Goal: Task Accomplishment & Management: Manage account settings

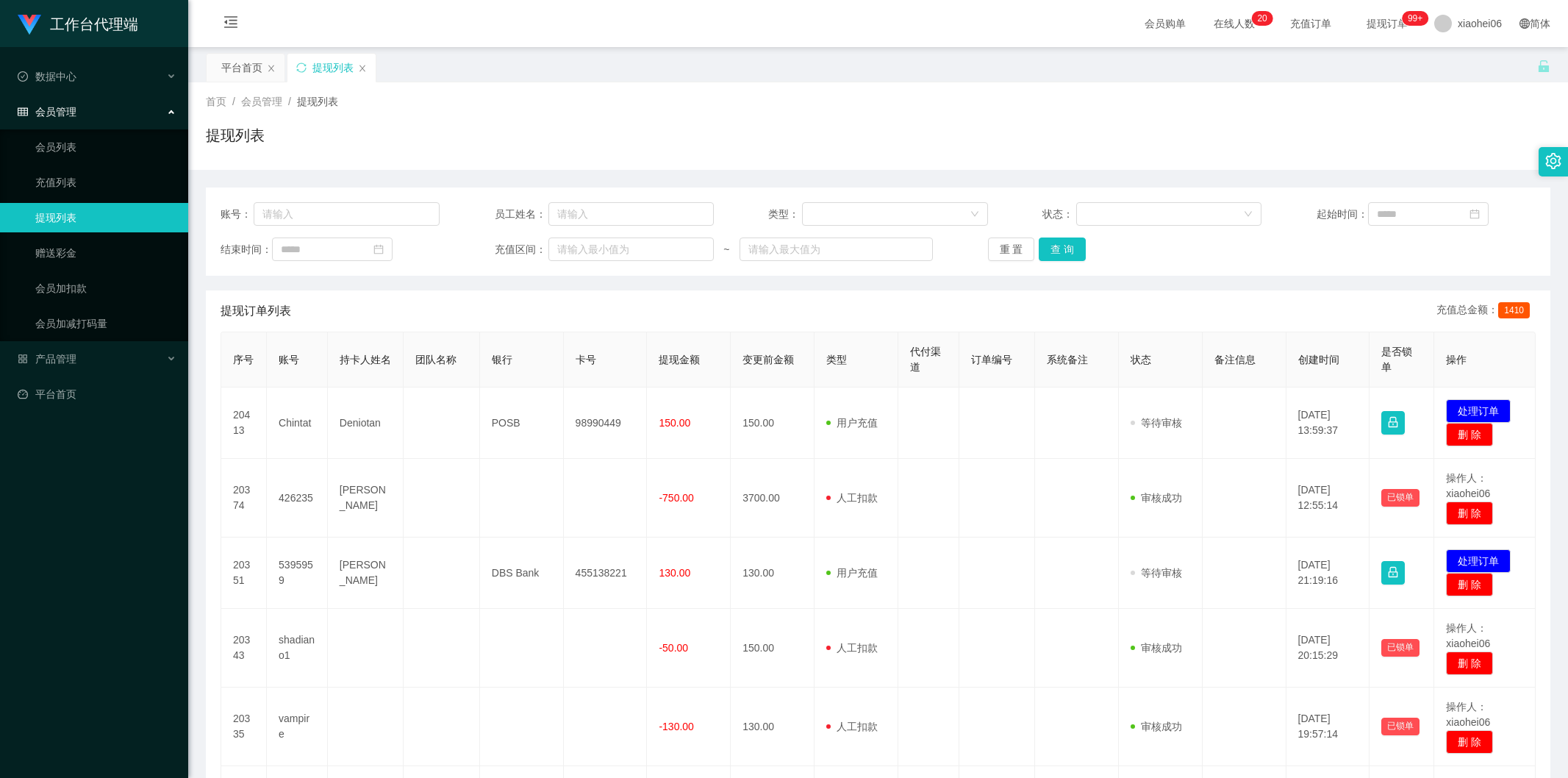
click at [295, 423] on td "Chintat" at bounding box center [297, 423] width 61 height 72
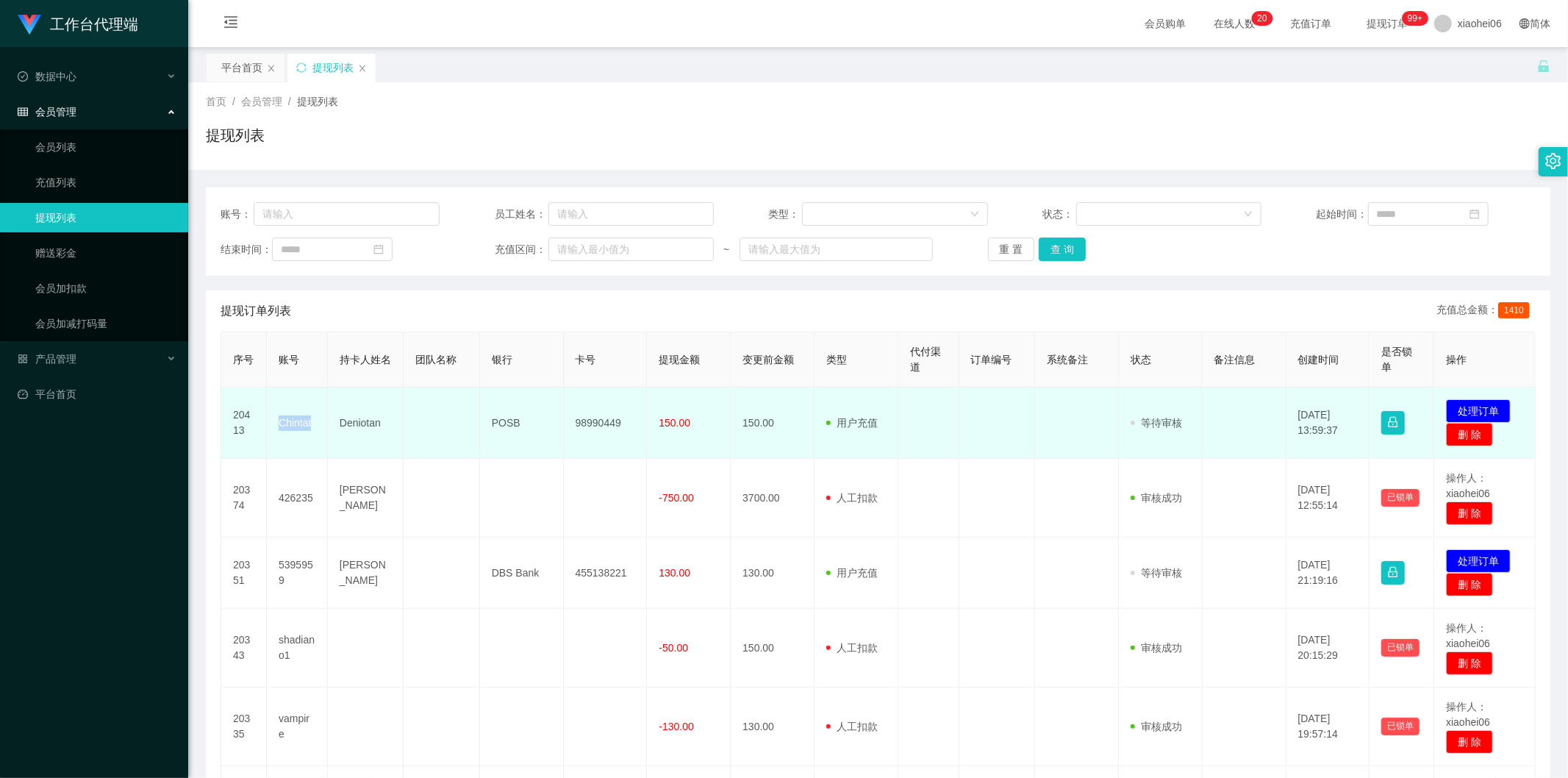
click at [287, 420] on td "Chintat" at bounding box center [297, 423] width 61 height 72
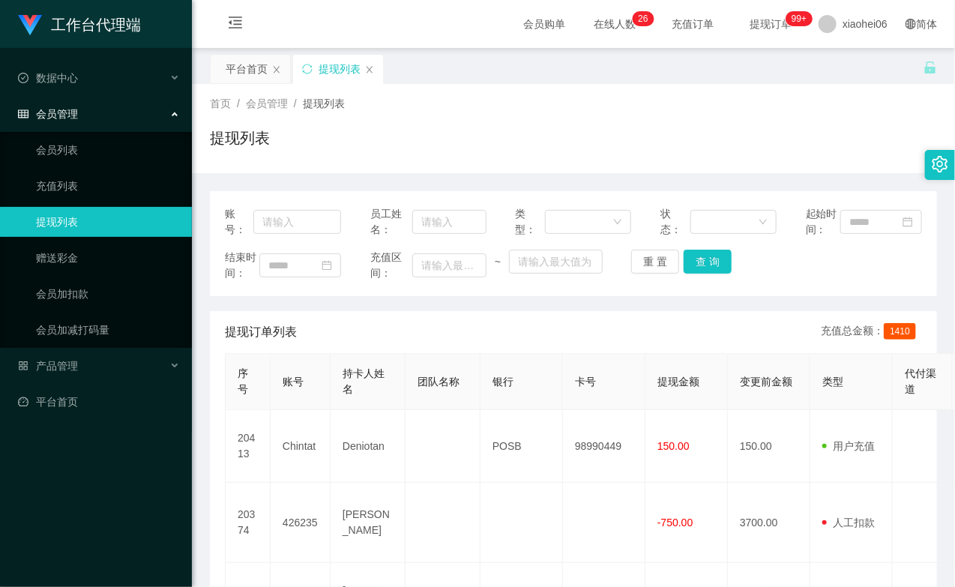
click at [811, 142] on div "提现列表" at bounding box center [573, 144] width 727 height 34
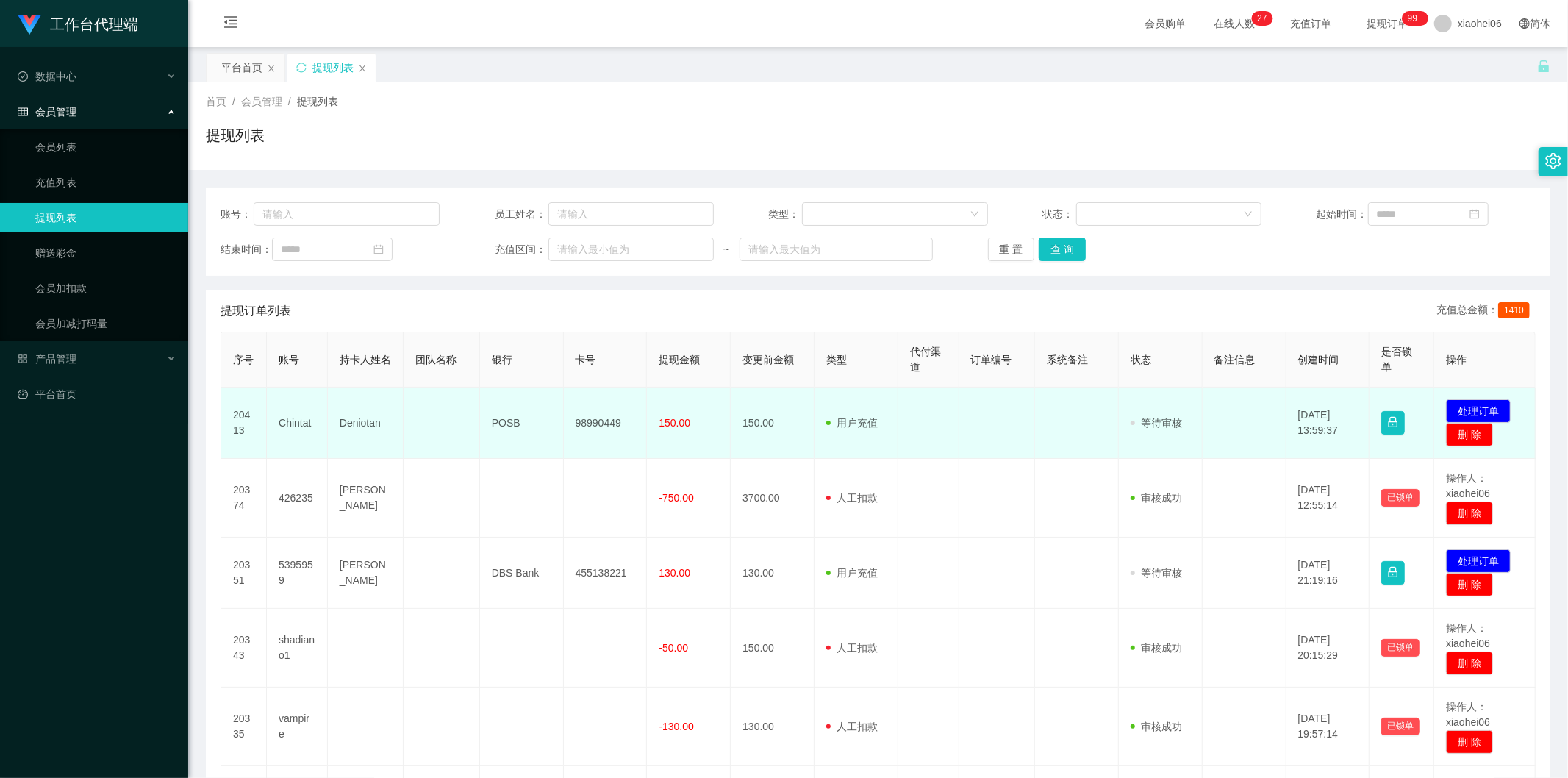
click at [564, 440] on td "98990449" at bounding box center [605, 423] width 83 height 72
click at [552, 422] on td "POSB" at bounding box center [521, 423] width 83 height 72
click at [604, 418] on td "98990449" at bounding box center [605, 423] width 83 height 72
click at [673, 419] on span "150.00" at bounding box center [674, 423] width 31 height 12
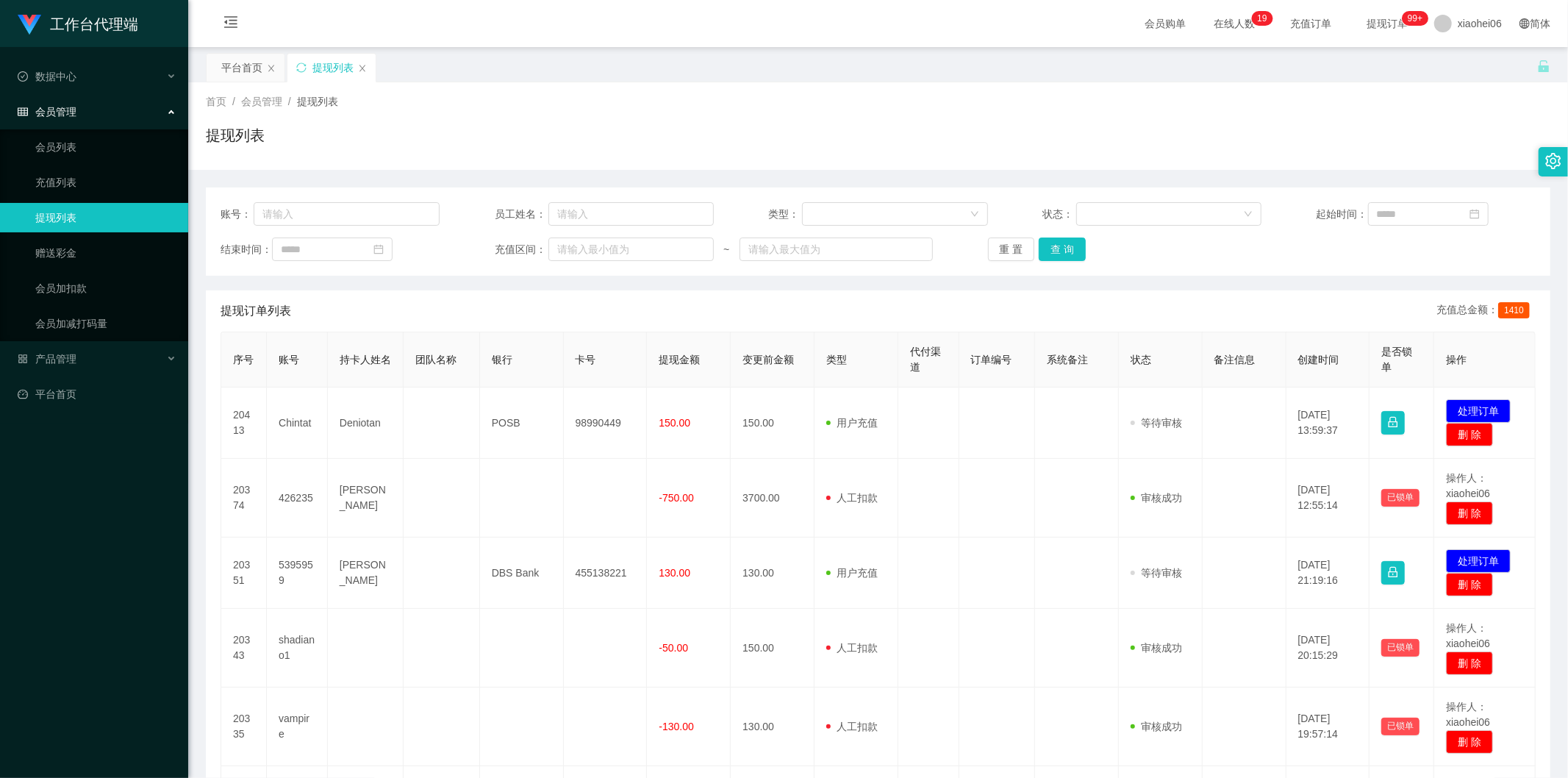
click at [899, 113] on div "首页 / 会员管理 / 提现列表 / 提现列表" at bounding box center [878, 126] width 1344 height 64
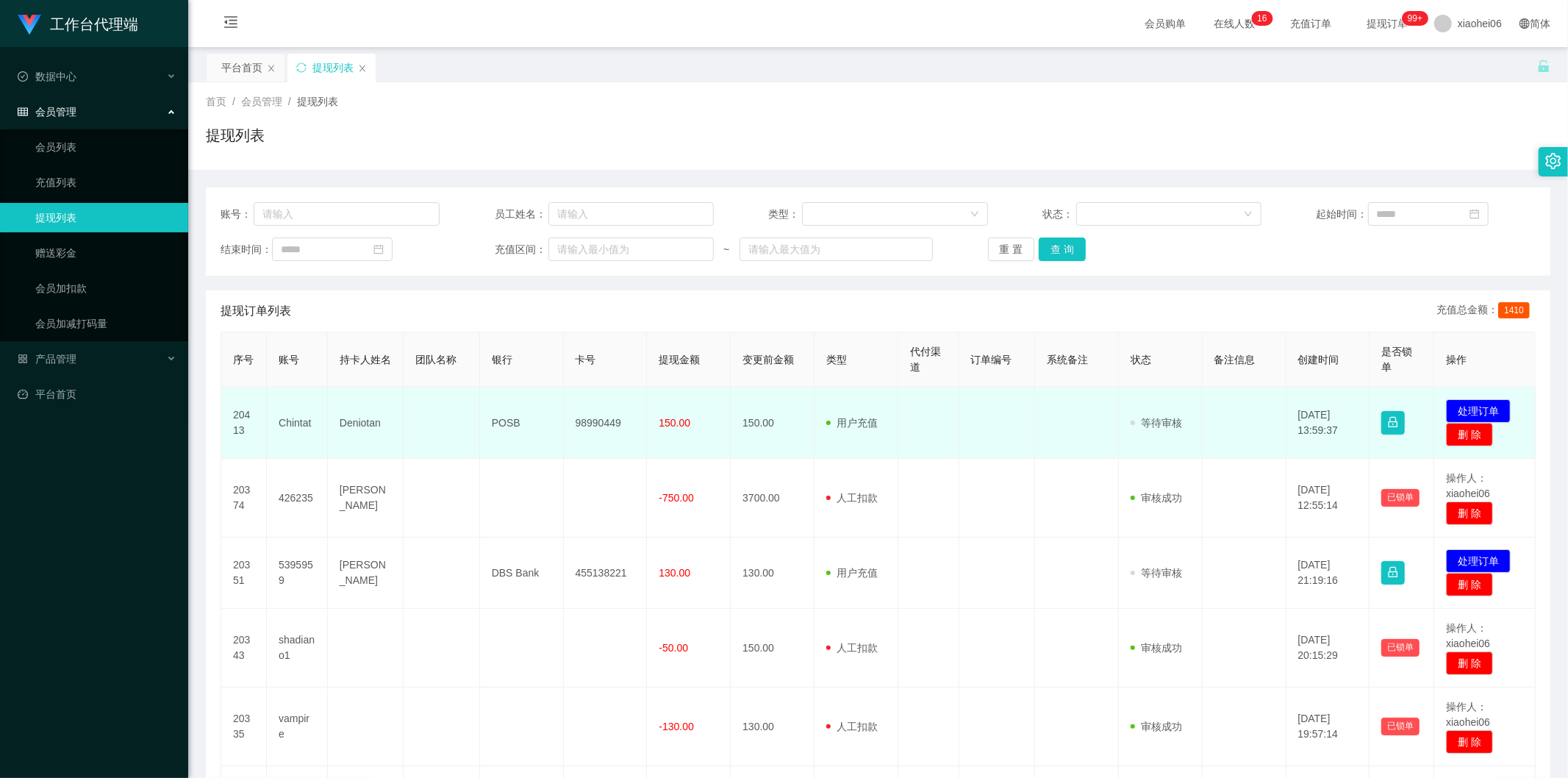
click at [861, 442] on td "用户充值 人工扣款" at bounding box center [856, 423] width 83 height 72
click at [1480, 399] on button "处理订单" at bounding box center [1479, 411] width 65 height 24
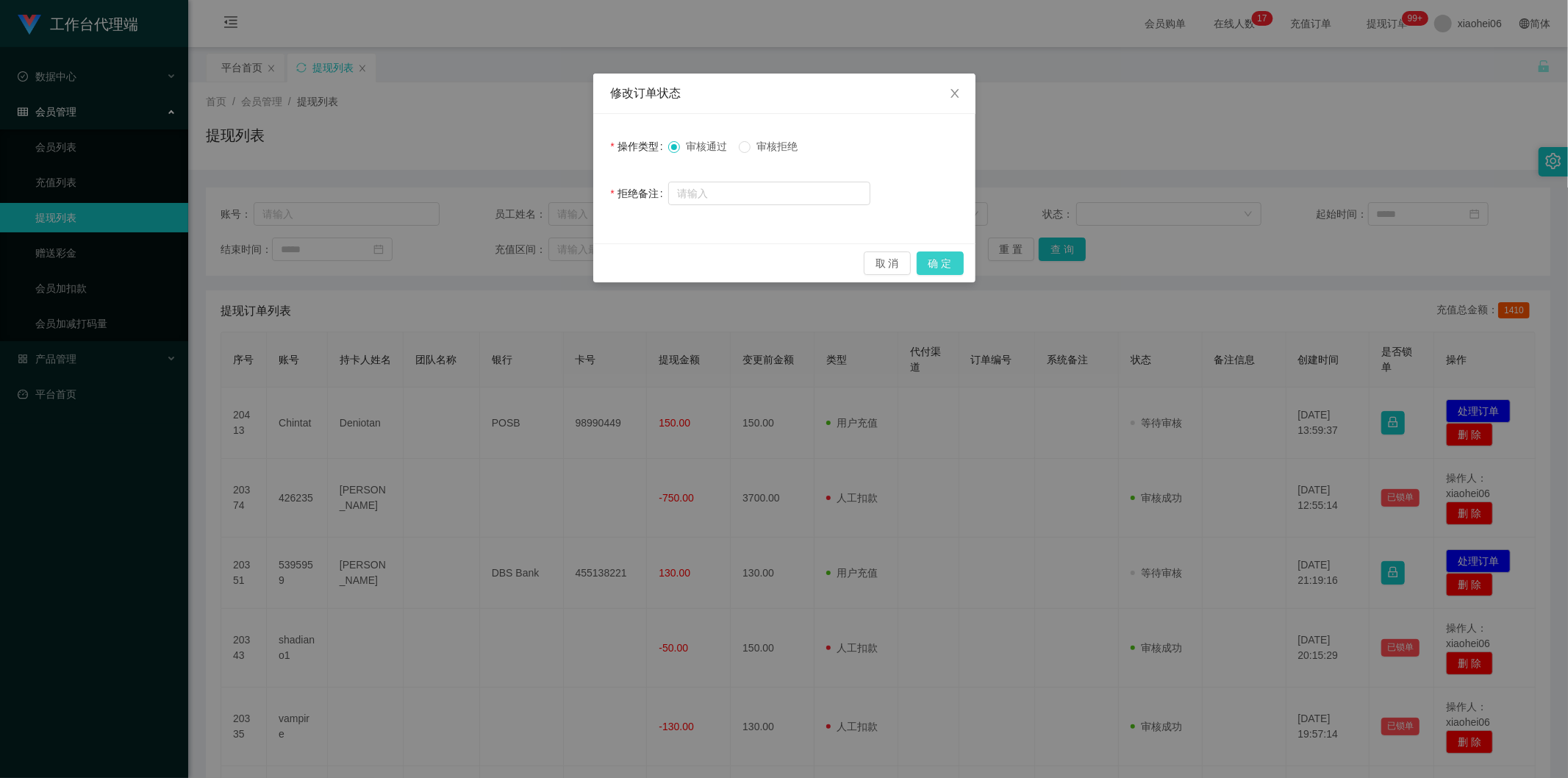
click at [946, 268] on button "确 定" at bounding box center [940, 263] width 47 height 24
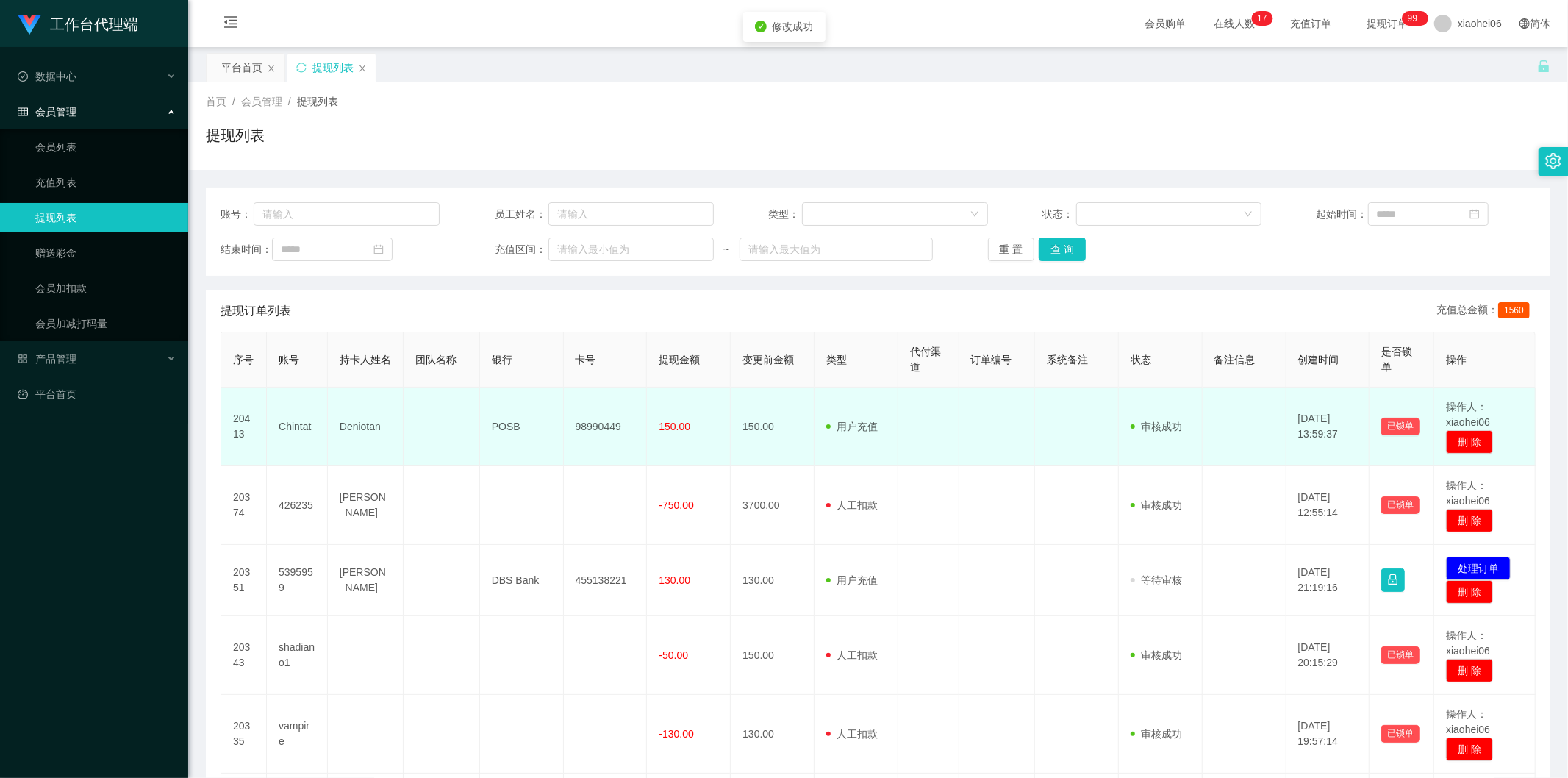
click at [929, 423] on td at bounding box center [929, 427] width 61 height 78
click at [679, 423] on span "150.00" at bounding box center [674, 427] width 31 height 12
click at [585, 425] on td "98990449" at bounding box center [605, 427] width 83 height 78
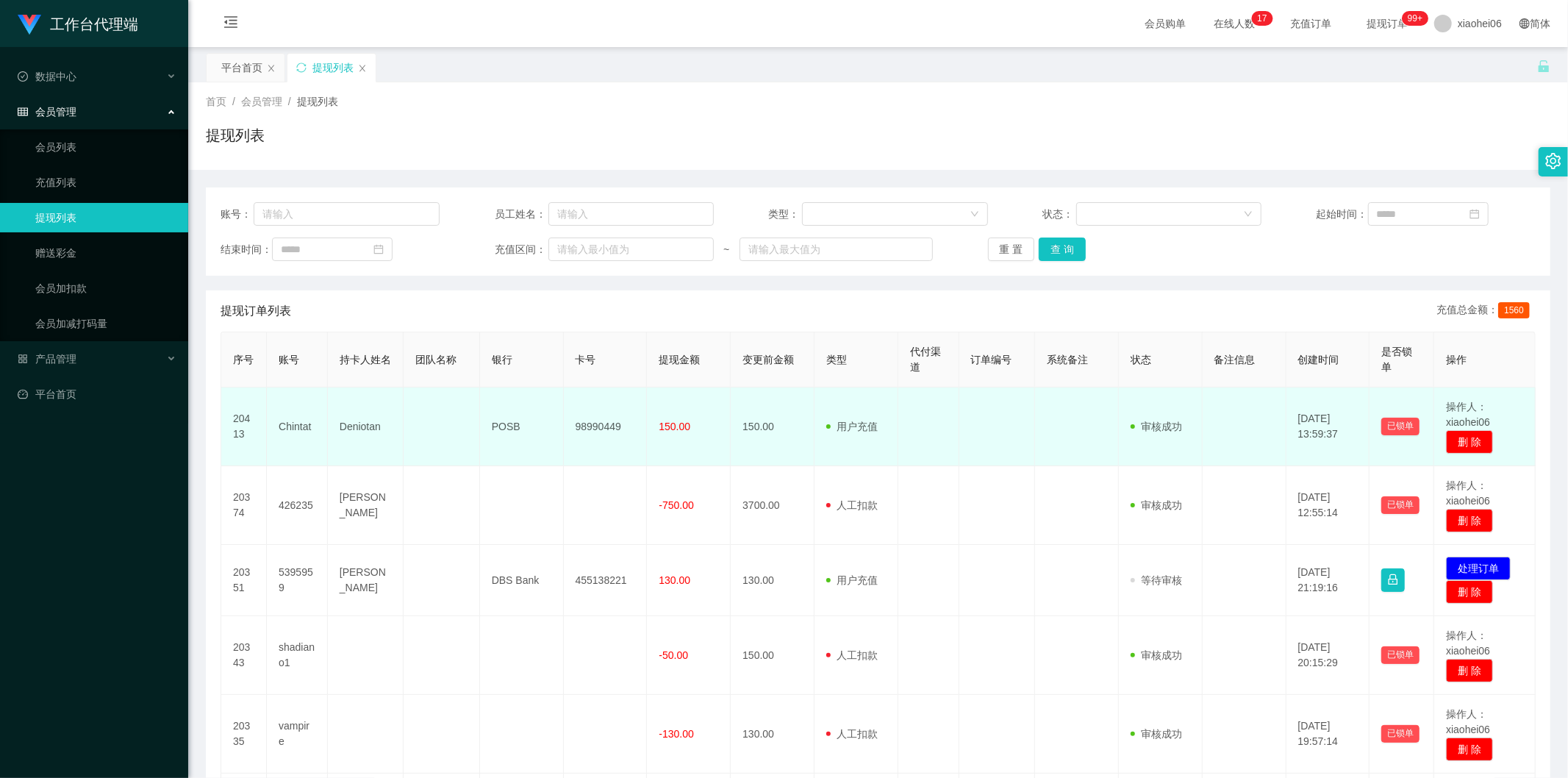
click at [502, 422] on td "POSB" at bounding box center [521, 427] width 83 height 78
click at [623, 436] on td "98990449" at bounding box center [605, 427] width 83 height 78
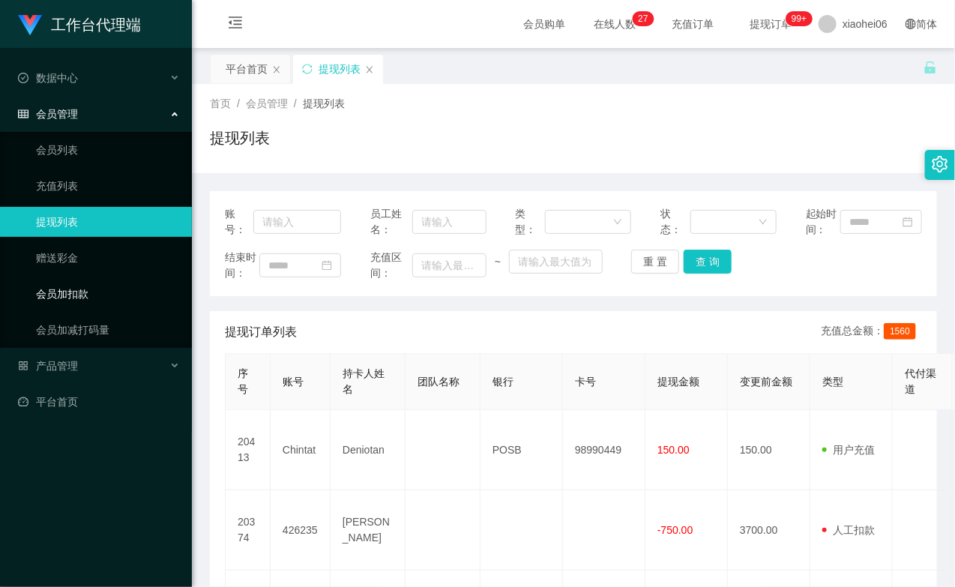
click at [98, 292] on link "会员加扣款" at bounding box center [108, 294] width 144 height 30
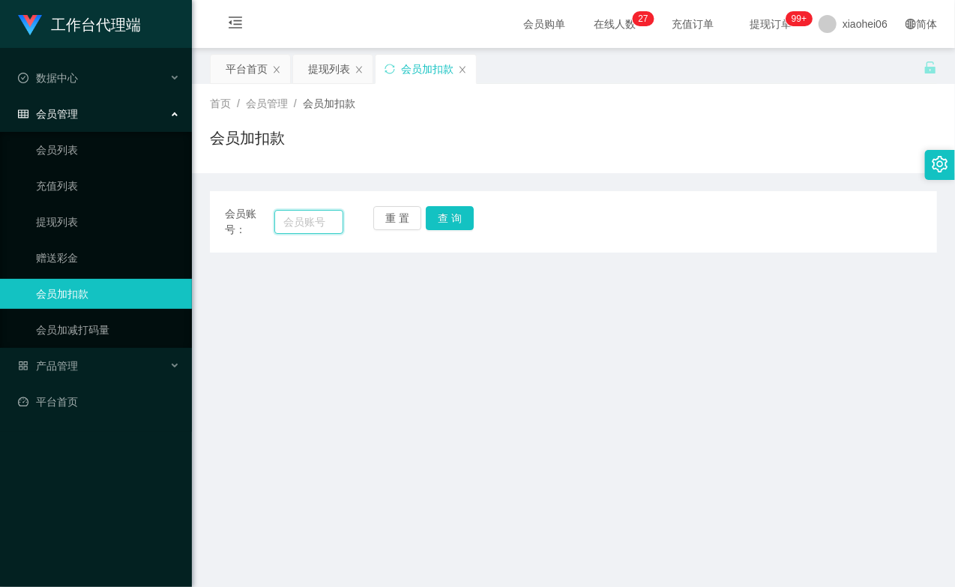
click at [315, 216] on input "text" at bounding box center [308, 222] width 69 height 24
paste input "chintat"
type input "chintat"
click at [439, 211] on button "查 询" at bounding box center [450, 218] width 48 height 24
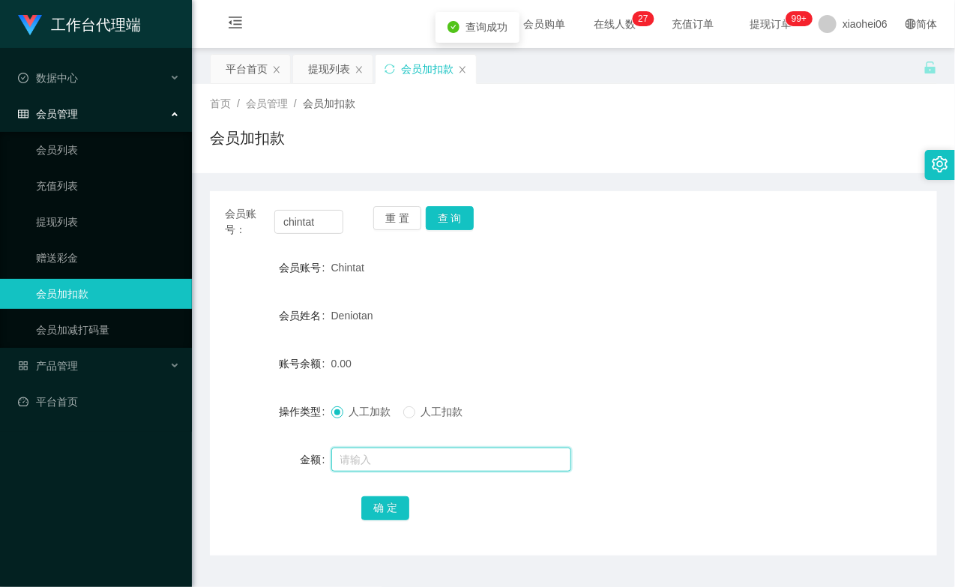
click at [395, 462] on input "text" at bounding box center [451, 459] width 240 height 24
type input "32"
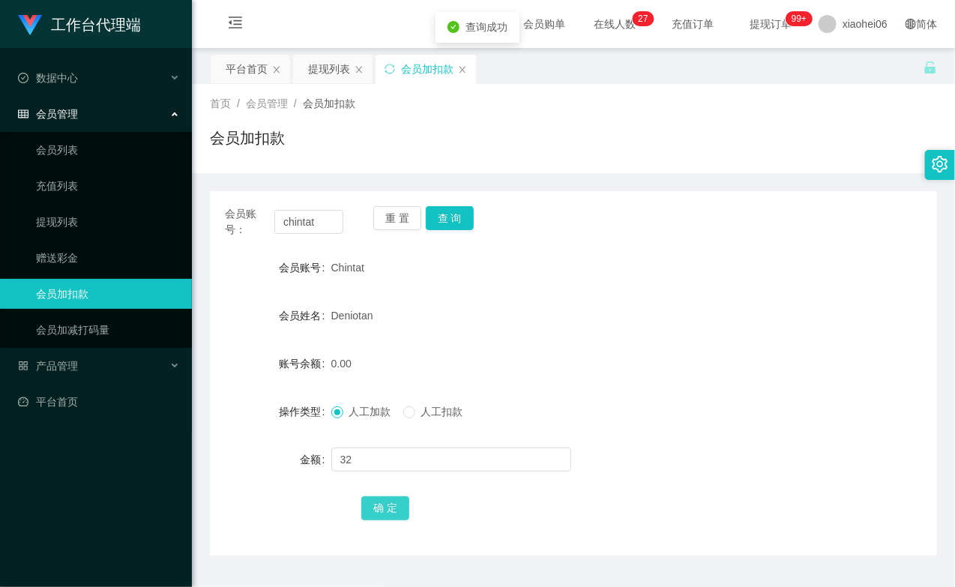
click at [392, 518] on button "确 定" at bounding box center [385, 508] width 48 height 24
drag, startPoint x: 817, startPoint y: 242, endPoint x: 793, endPoint y: 238, distance: 25.1
click at [817, 242] on div "会员账号： chintat 重 置 查 询 会员账号 Chintat 会员姓名 Deniotan 账号余额 32.00 操作类型 人工加款 人工扣款 金额 确…" at bounding box center [573, 373] width 727 height 364
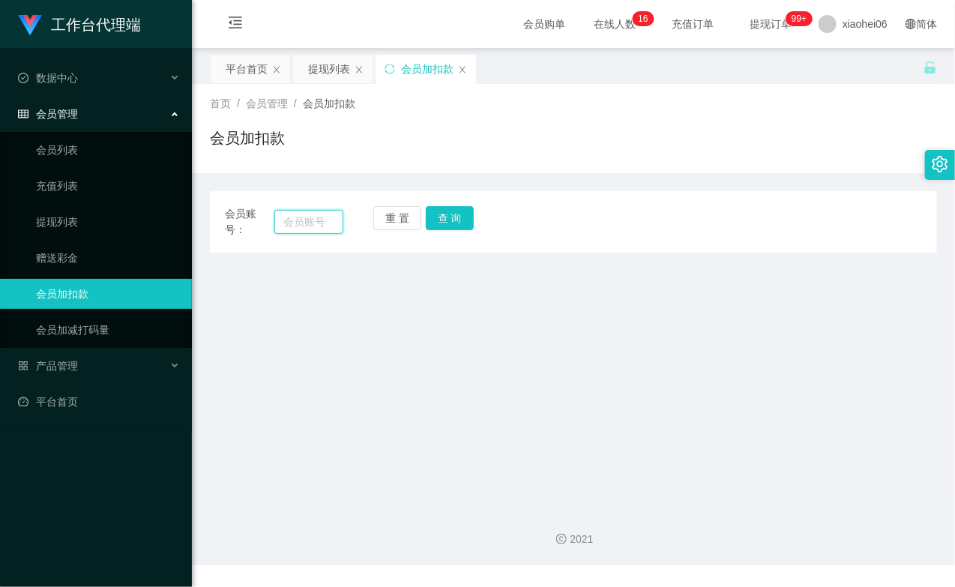
click at [325, 215] on input "text" at bounding box center [308, 222] width 69 height 24
paste input "chintat"
type input "chintat"
click at [446, 218] on button "查 询" at bounding box center [450, 218] width 48 height 24
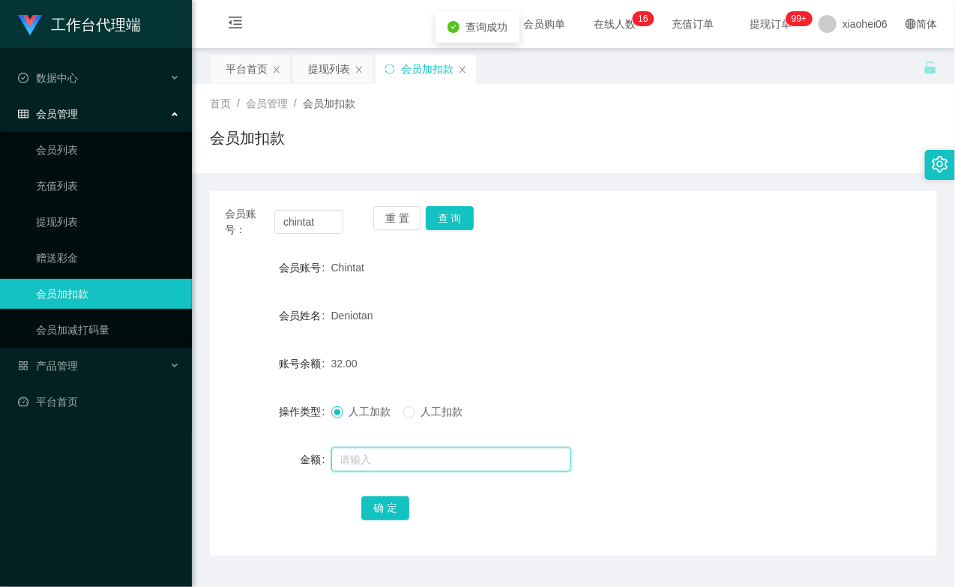
click at [386, 459] on input "text" at bounding box center [451, 459] width 240 height 24
type input "8"
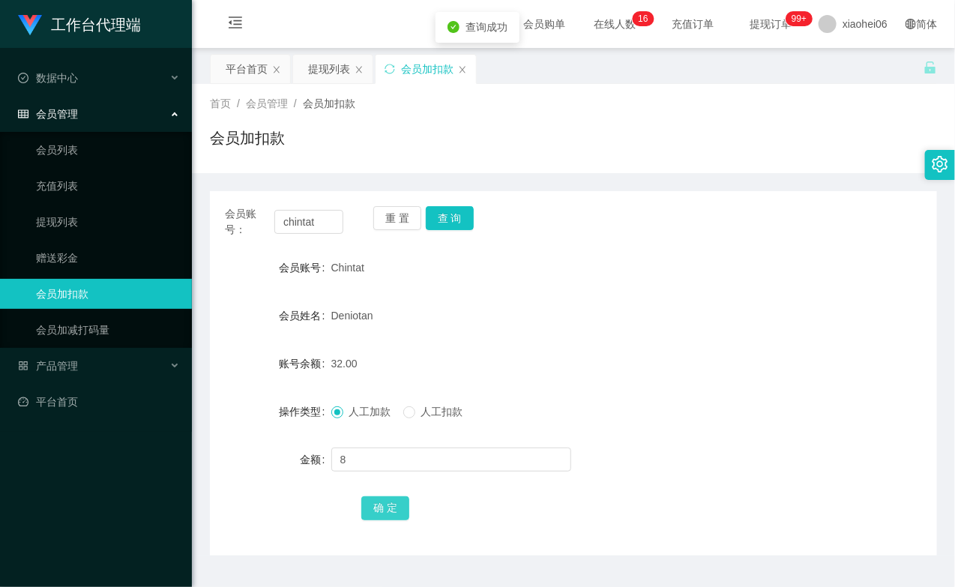
click at [390, 497] on button "确 定" at bounding box center [385, 508] width 48 height 24
click at [586, 335] on form "会员账号 Chintat 会员姓名 Deniotan 账号余额 40.00 操作类型 人工加款 人工扣款 金额 确 定" at bounding box center [573, 387] width 727 height 270
click at [57, 257] on link "赠送彩金" at bounding box center [108, 258] width 144 height 30
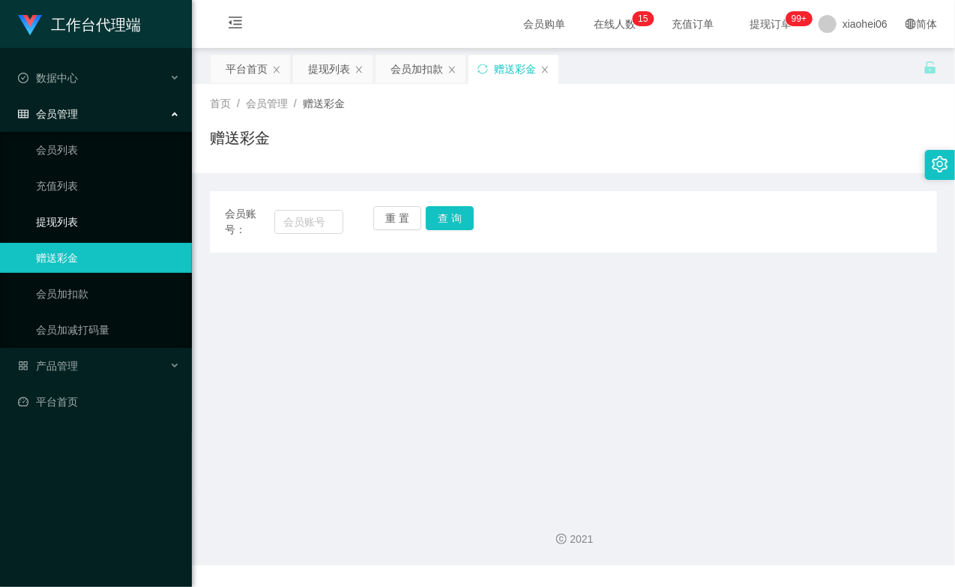
click at [76, 211] on link "提现列表" at bounding box center [108, 222] width 144 height 30
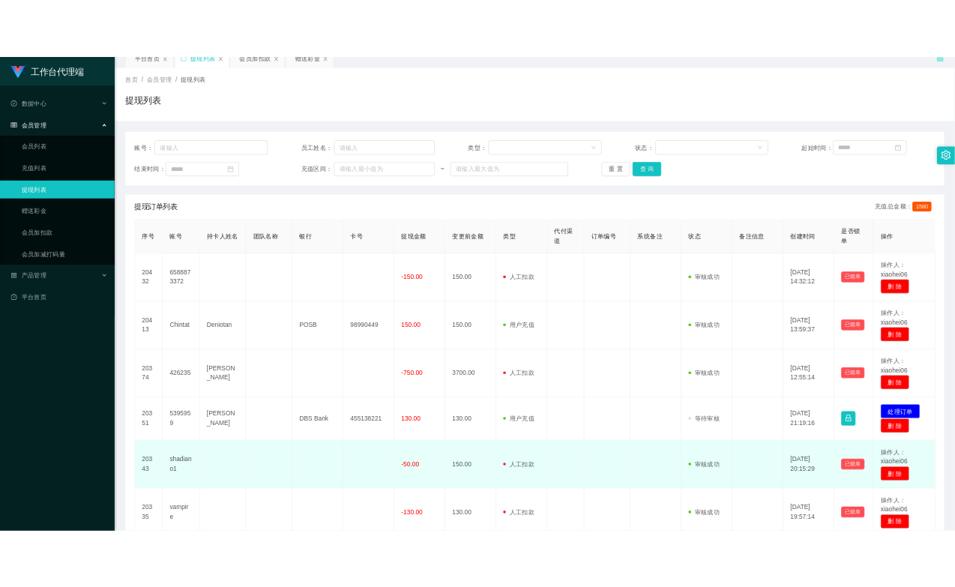
scroll to position [249, 0]
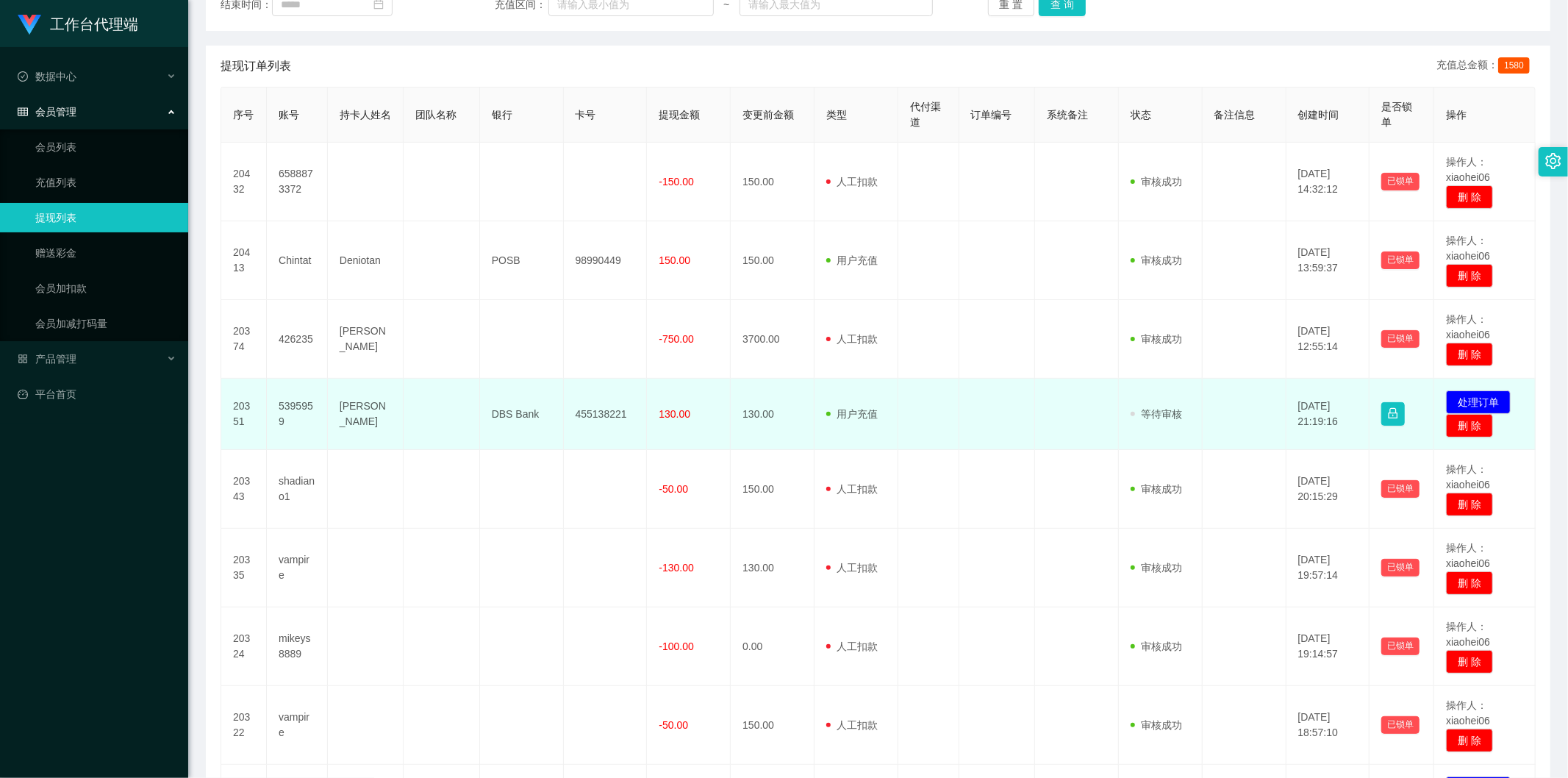
click at [438, 419] on td at bounding box center [441, 414] width 76 height 72
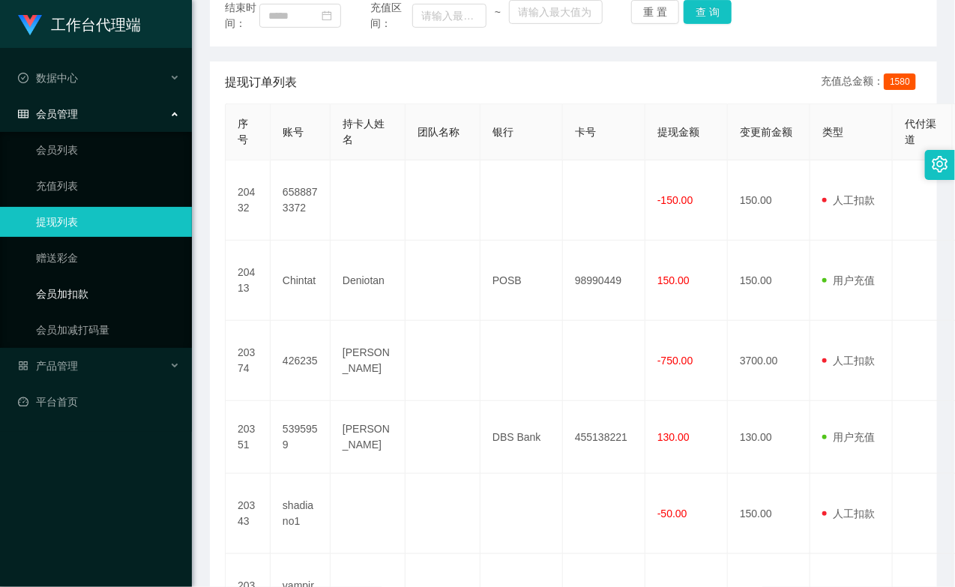
click at [87, 282] on link "会员加扣款" at bounding box center [108, 294] width 144 height 30
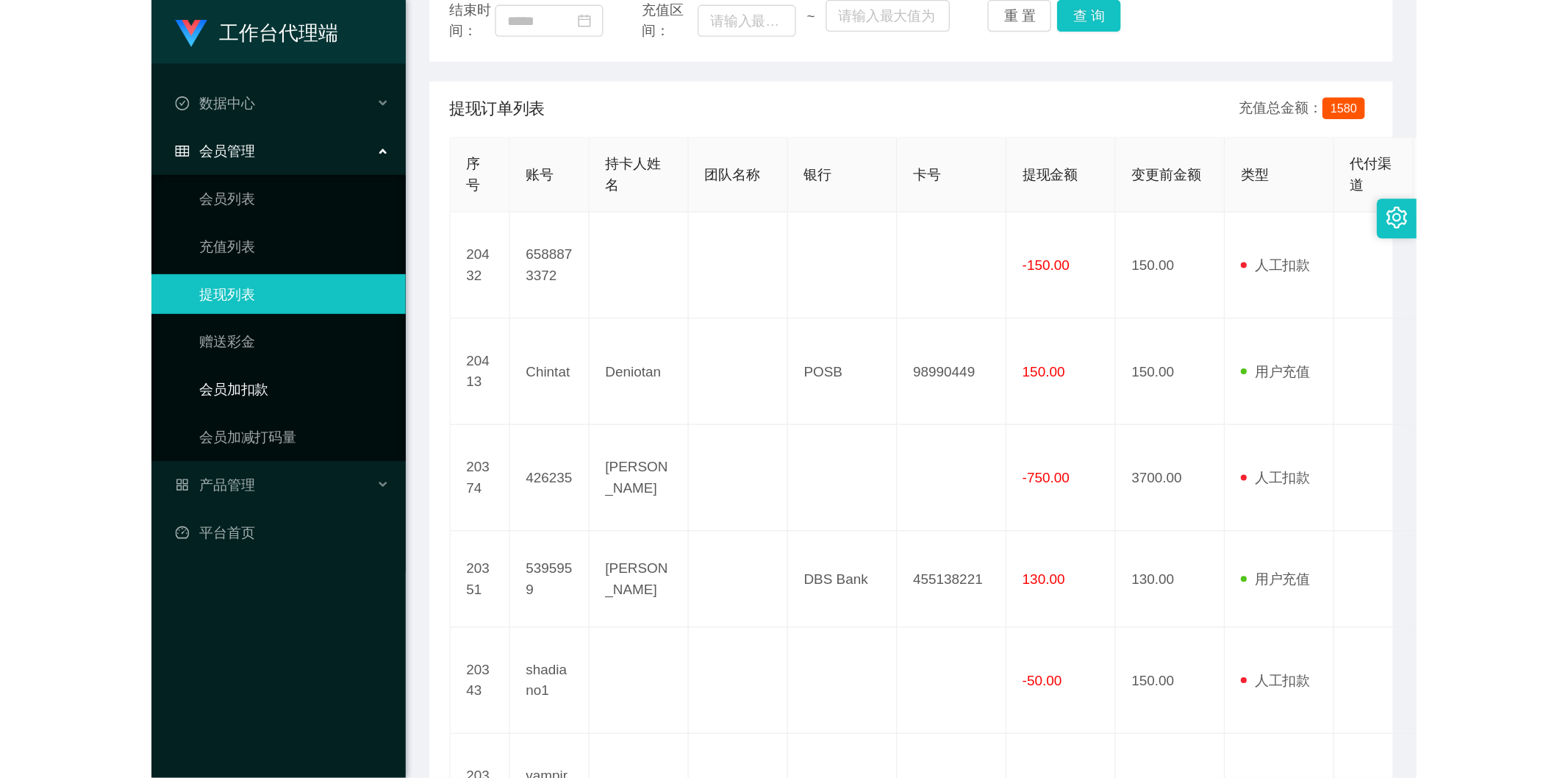
scroll to position [181, 0]
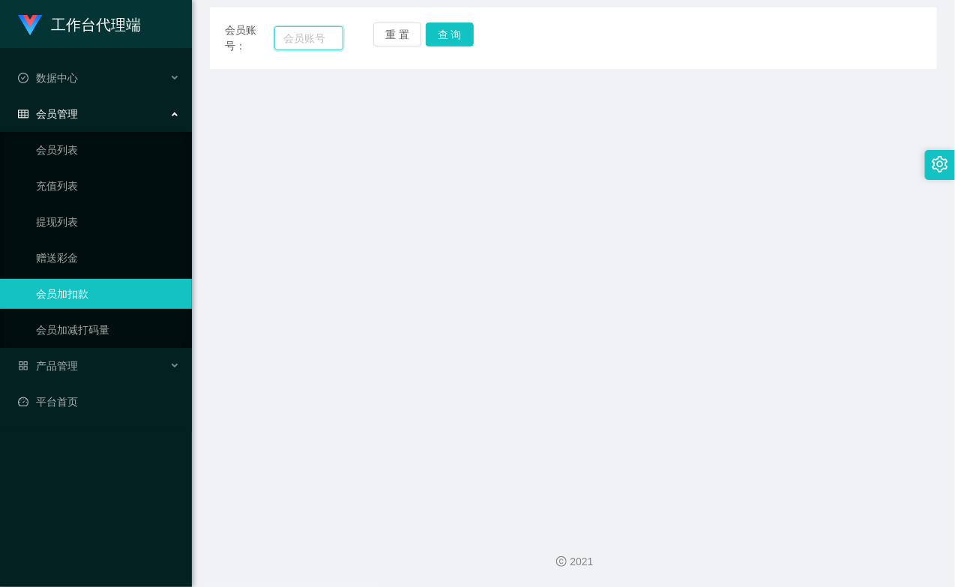
click at [304, 49] on input "text" at bounding box center [308, 38] width 69 height 24
paste input "chintat"
type input "chintat"
click at [445, 36] on button "查 询" at bounding box center [450, 34] width 48 height 24
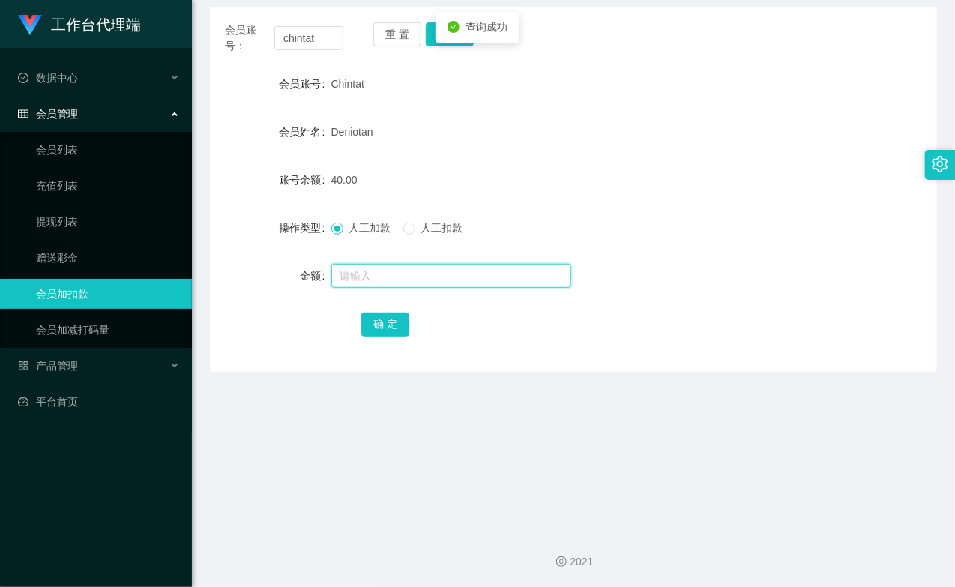
click at [399, 264] on input "text" at bounding box center [451, 276] width 240 height 24
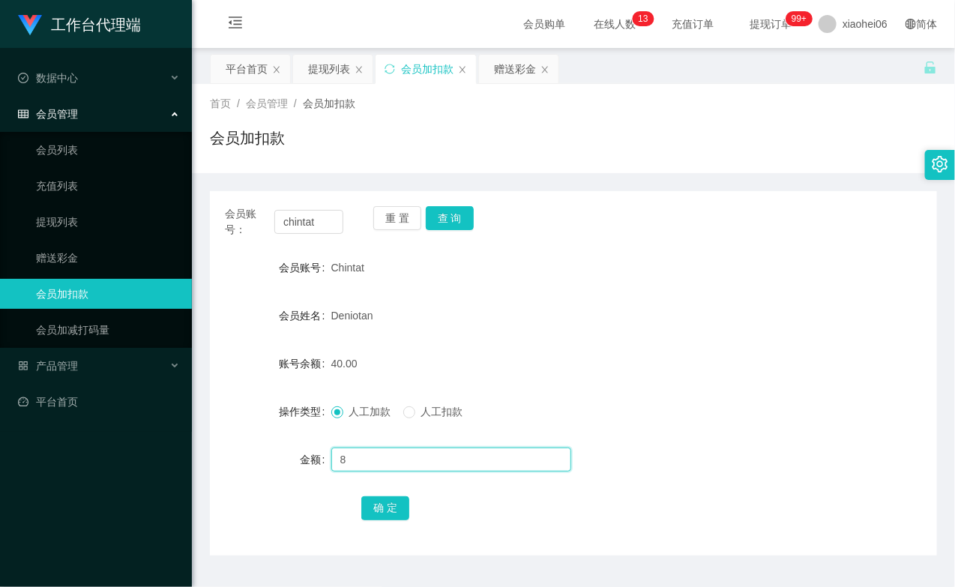
click at [381, 463] on input "8" at bounding box center [451, 459] width 240 height 24
type input "8"
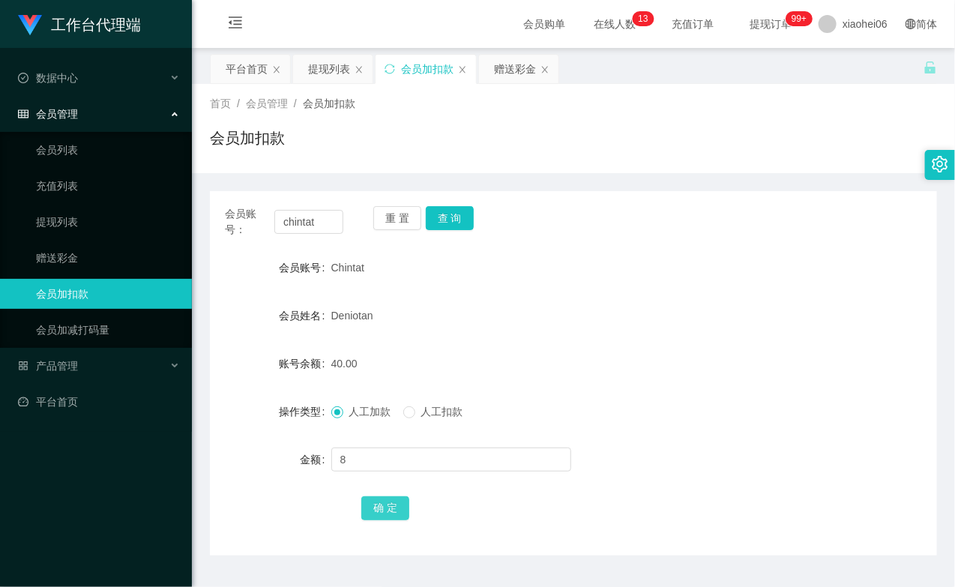
click at [379, 508] on button "确 定" at bounding box center [385, 508] width 48 height 24
click at [566, 322] on div "Deniotan" at bounding box center [543, 315] width 424 height 30
click at [862, 22] on span "xiaohei06" at bounding box center [864, 24] width 45 height 48
click at [837, 69] on span "退出登录" at bounding box center [842, 65] width 42 height 12
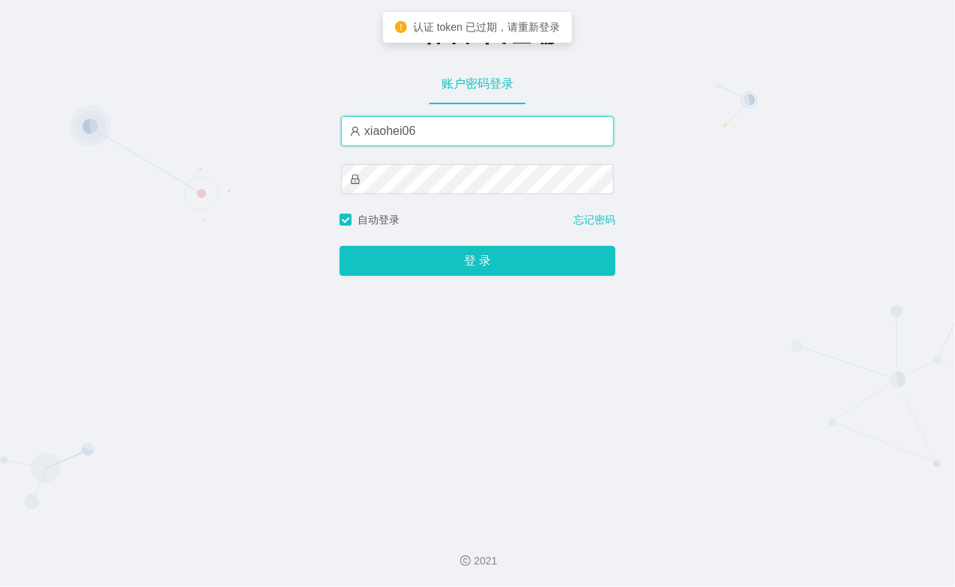
click at [450, 133] on input "xiaohei06" at bounding box center [477, 131] width 273 height 30
type input "xiaohei03"
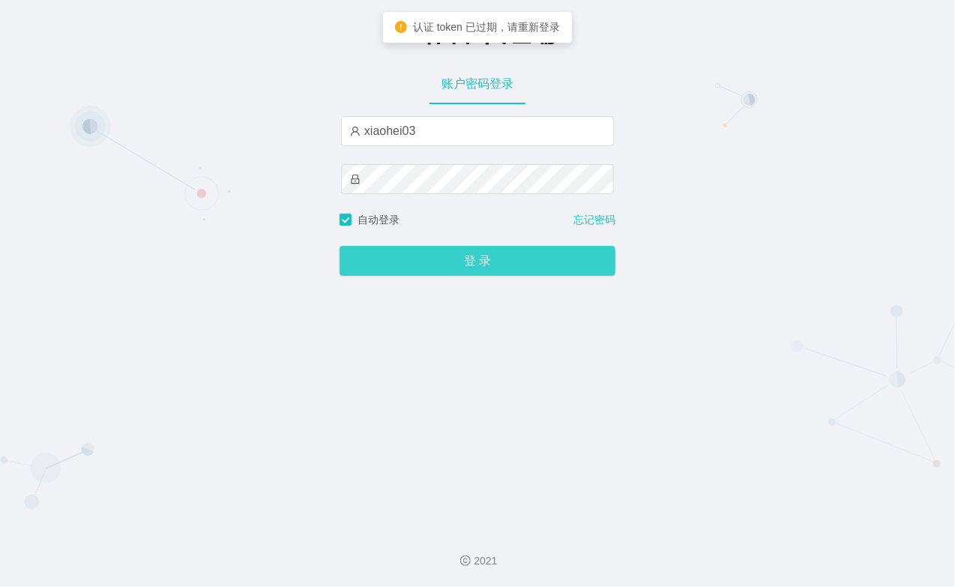
click at [469, 264] on button "登 录" at bounding box center [477, 261] width 276 height 30
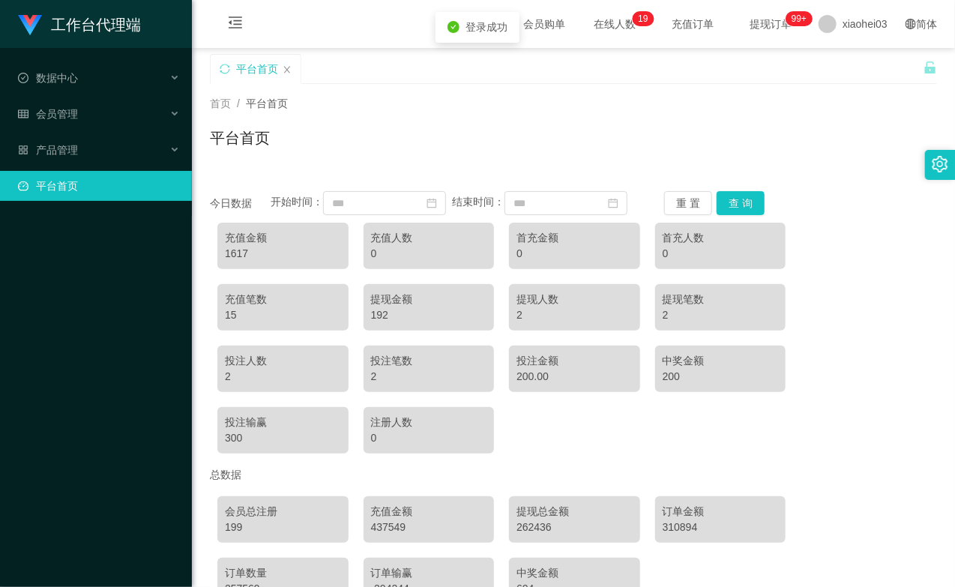
click at [97, 131] on li "会员管理" at bounding box center [96, 115] width 192 height 33
click at [94, 116] on div "会员管理" at bounding box center [96, 114] width 192 height 30
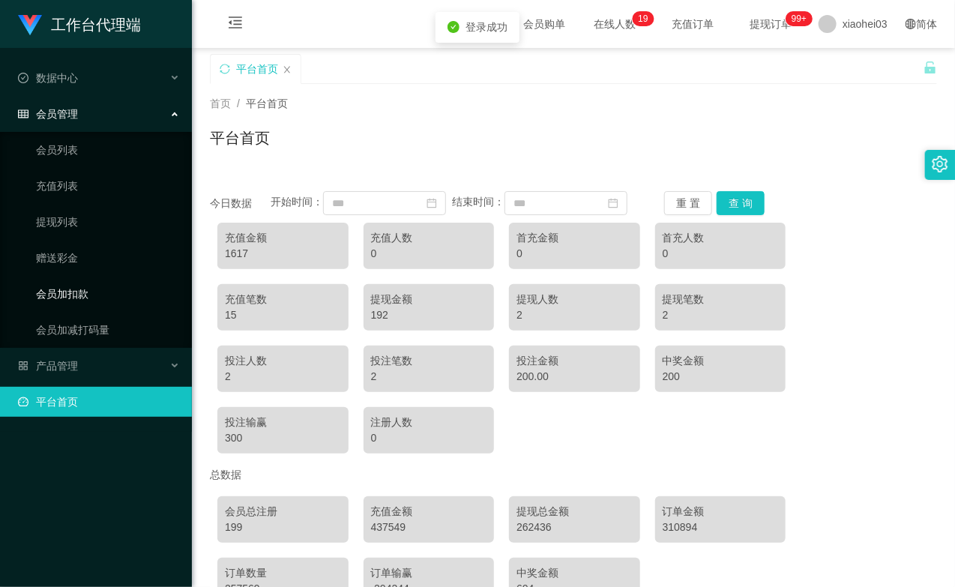
drag, startPoint x: 84, startPoint y: 289, endPoint x: 103, endPoint y: 294, distance: 20.0
click at [83, 289] on link "会员加扣款" at bounding box center [108, 294] width 144 height 30
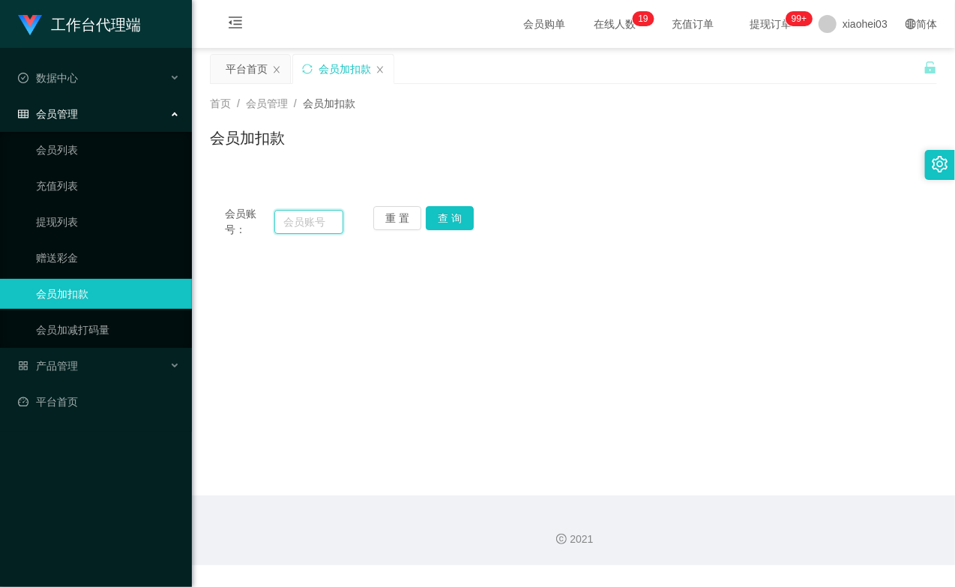
click at [333, 223] on input "text" at bounding box center [308, 222] width 69 height 24
paste input "5555555"
type input "5555555"
click at [445, 213] on button "查 询" at bounding box center [450, 218] width 48 height 24
click at [445, 213] on div "重 置 查 询" at bounding box center [432, 221] width 118 height 31
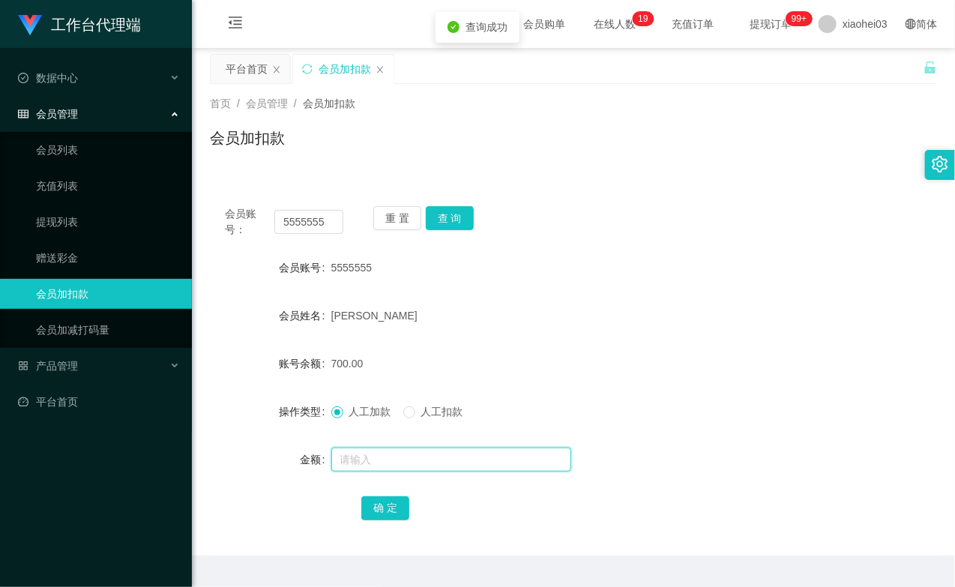
drag, startPoint x: 360, startPoint y: 462, endPoint x: 353, endPoint y: 458, distance: 8.1
click at [358, 462] on input "text" at bounding box center [451, 459] width 240 height 24
type input "1800"
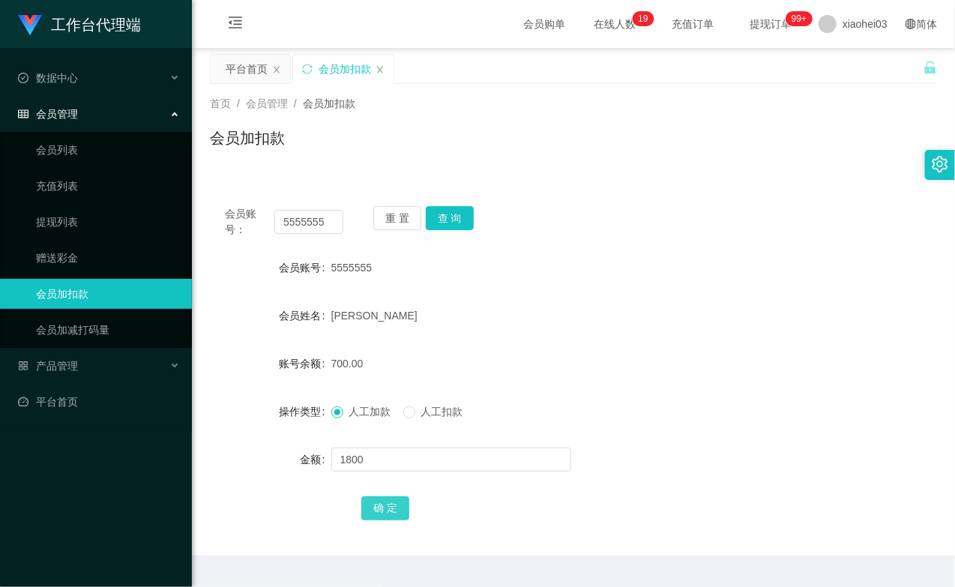
click at [399, 514] on button "确 定" at bounding box center [385, 508] width 48 height 24
click at [499, 266] on div "5555555" at bounding box center [543, 267] width 424 height 30
click at [450, 211] on button "查 询" at bounding box center [450, 218] width 48 height 24
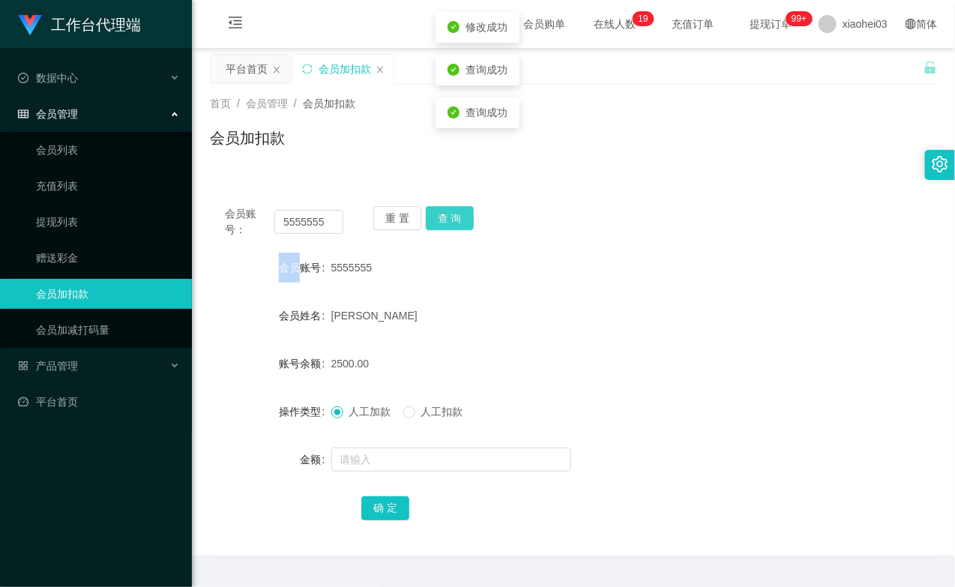
click at [450, 211] on div "重 置 查 询" at bounding box center [432, 221] width 118 height 31
click at [450, 211] on button "查 询" at bounding box center [450, 218] width 48 height 24
click at [306, 226] on input "5555555" at bounding box center [308, 222] width 69 height 24
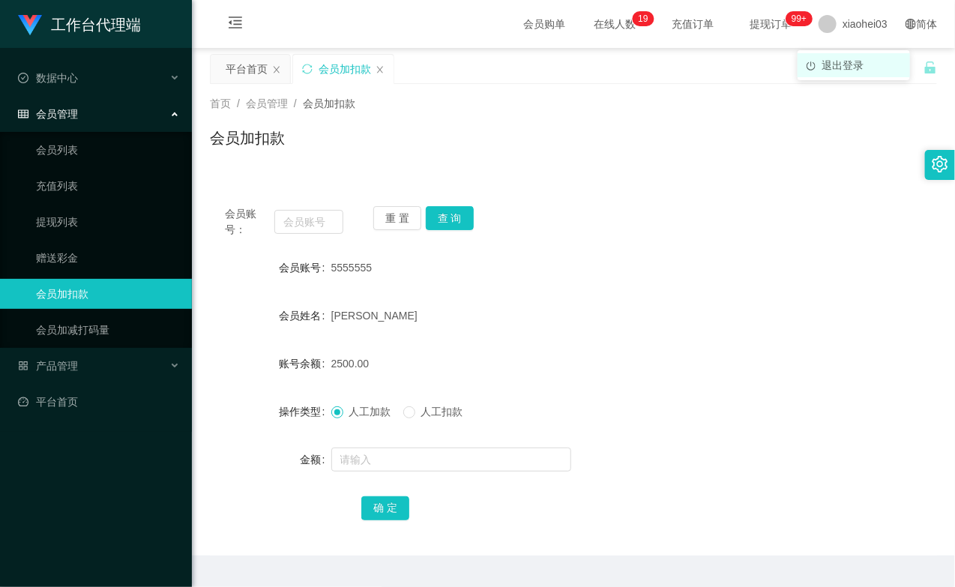
click at [871, 64] on li "退出登录" at bounding box center [853, 65] width 112 height 24
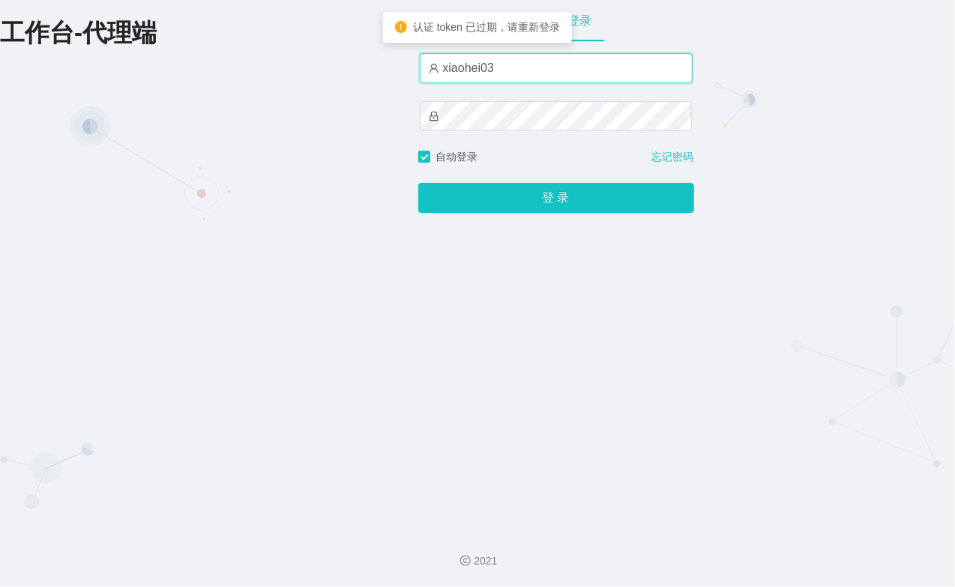
click at [517, 60] on input "xiaohei03" at bounding box center [556, 68] width 273 height 30
type input "xiaohei06"
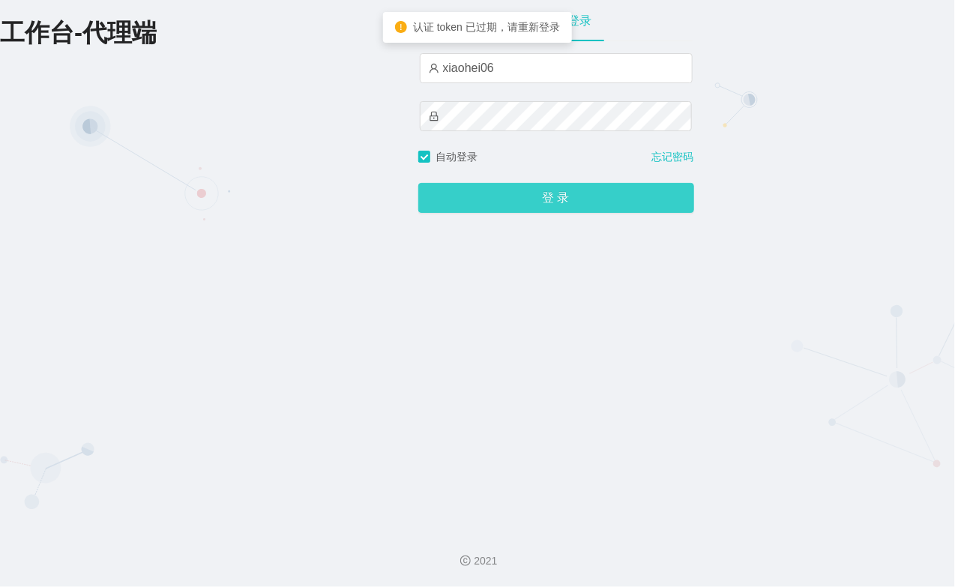
click at [547, 196] on button "登 录" at bounding box center [556, 198] width 276 height 30
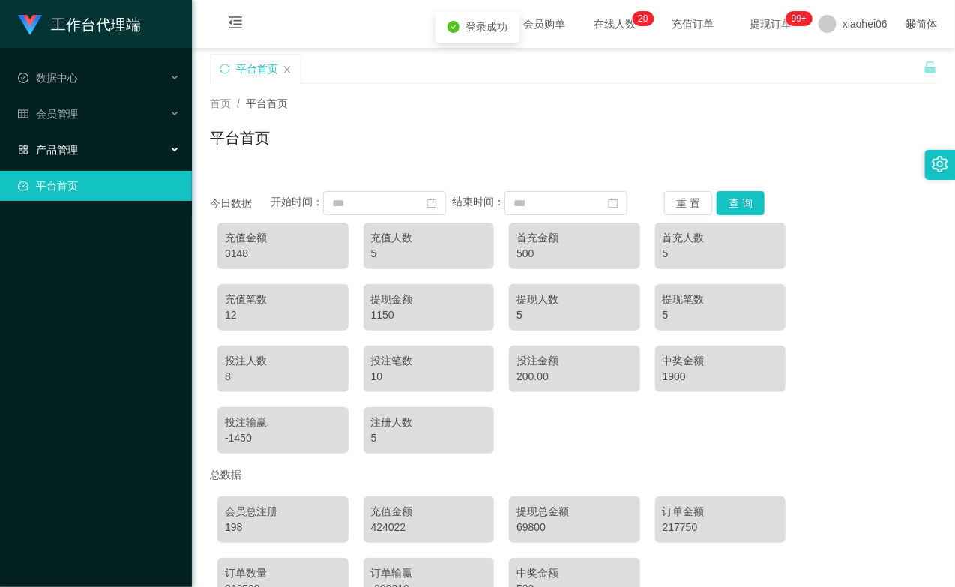
click at [106, 136] on div "产品管理" at bounding box center [96, 150] width 192 height 30
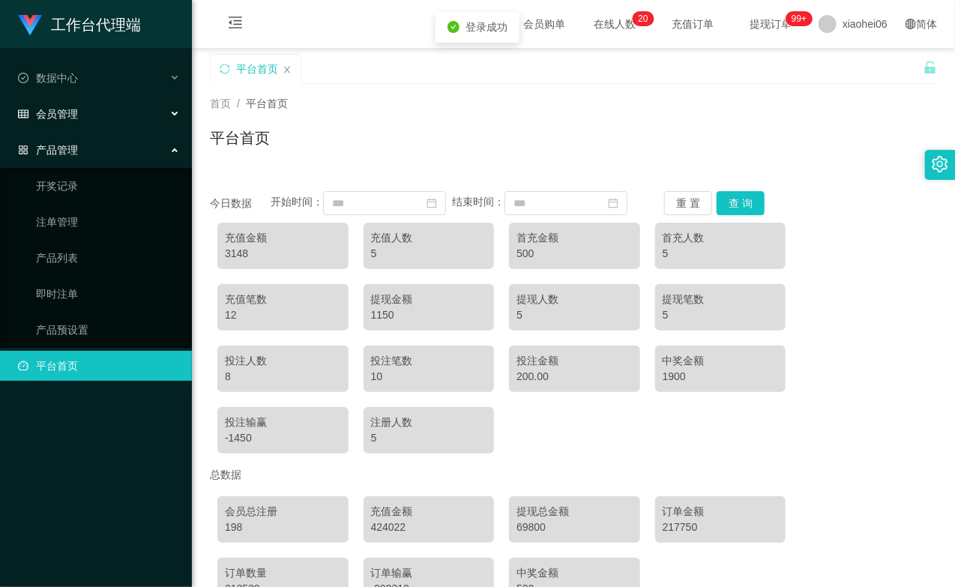
click at [114, 106] on div "会员管理" at bounding box center [96, 114] width 192 height 30
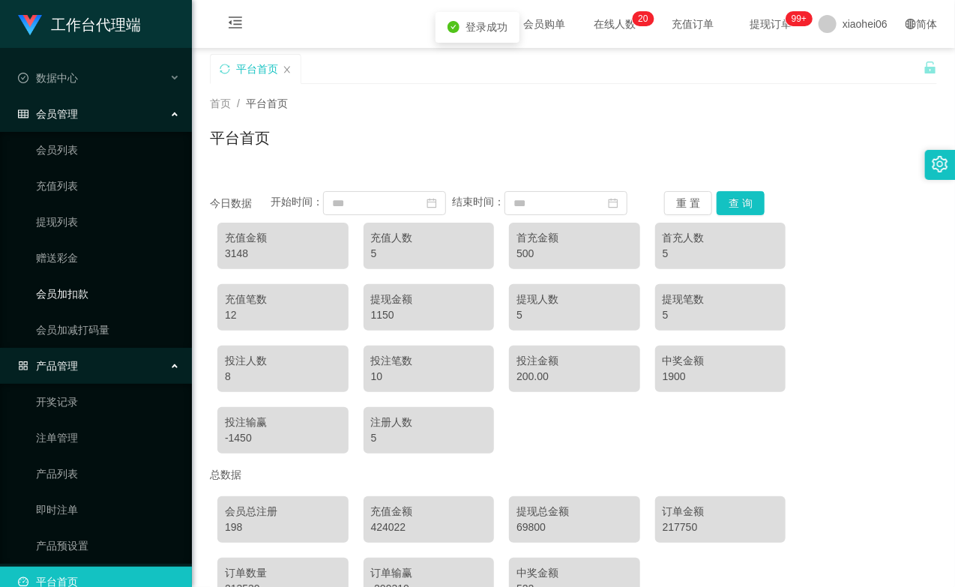
click at [60, 282] on link "会员加扣款" at bounding box center [108, 294] width 144 height 30
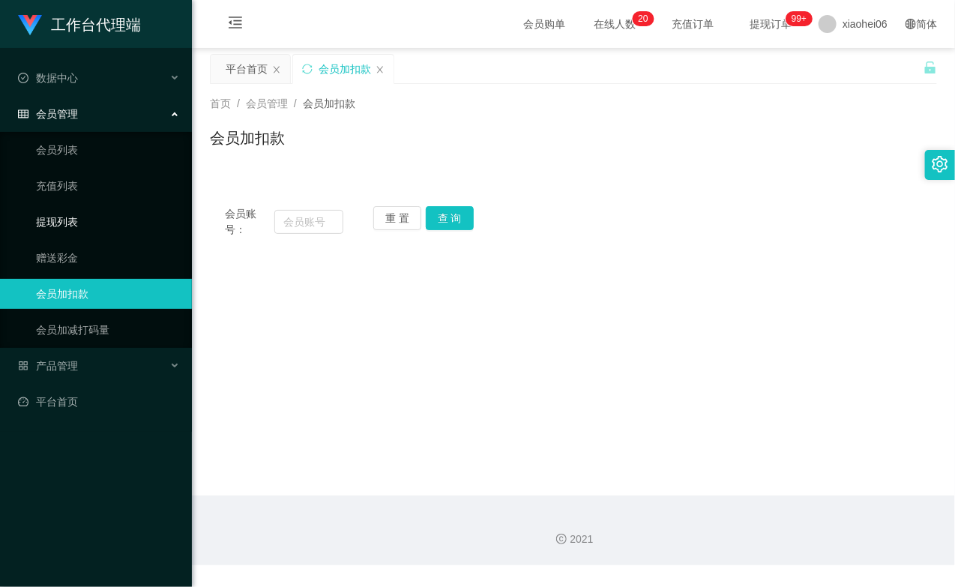
click at [77, 231] on link "提现列表" at bounding box center [108, 222] width 144 height 30
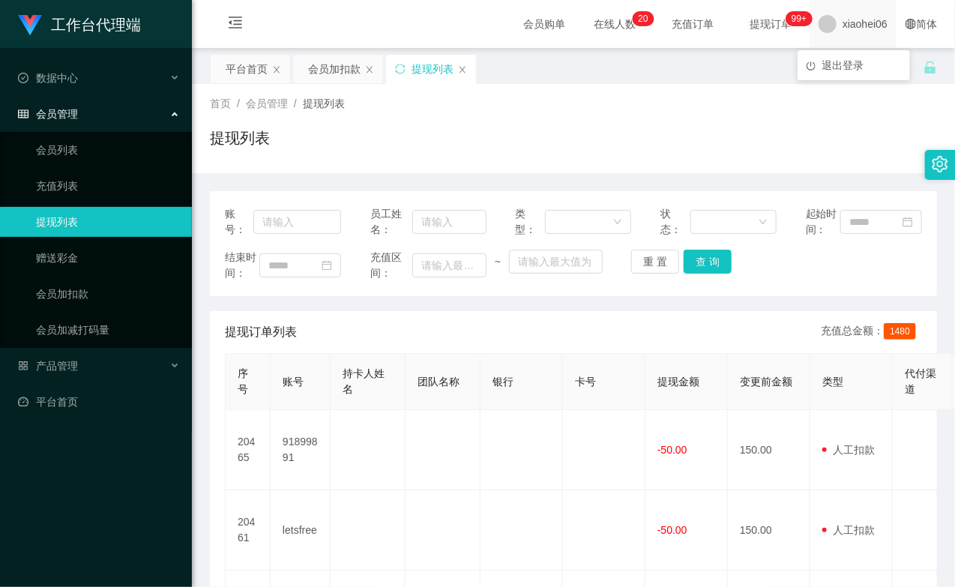
click at [878, 16] on div "xiaohei06" at bounding box center [852, 24] width 87 height 48
click at [862, 59] on span "退出登录" at bounding box center [842, 65] width 42 height 12
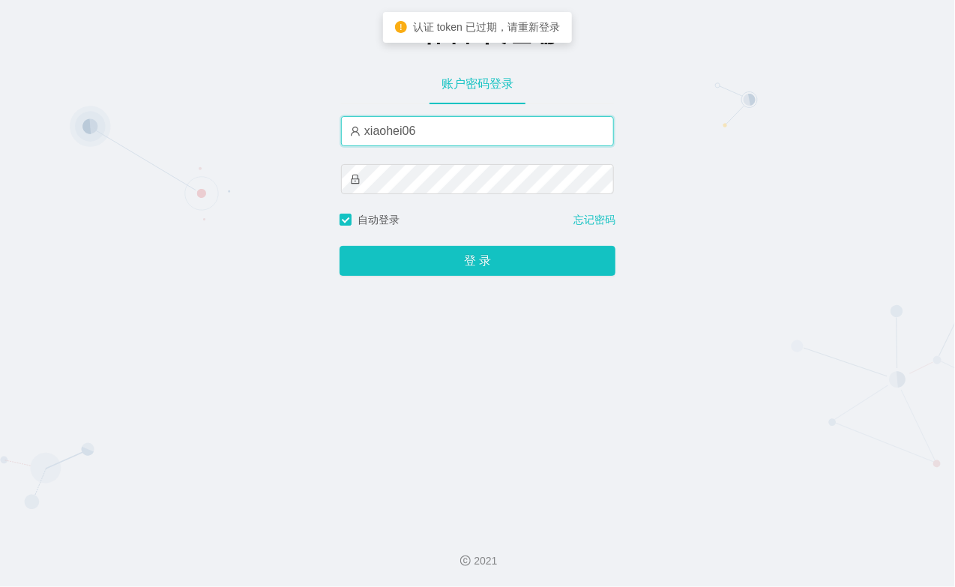
click at [472, 128] on input "xiaohei06" at bounding box center [477, 131] width 273 height 30
type input "xiaohei03"
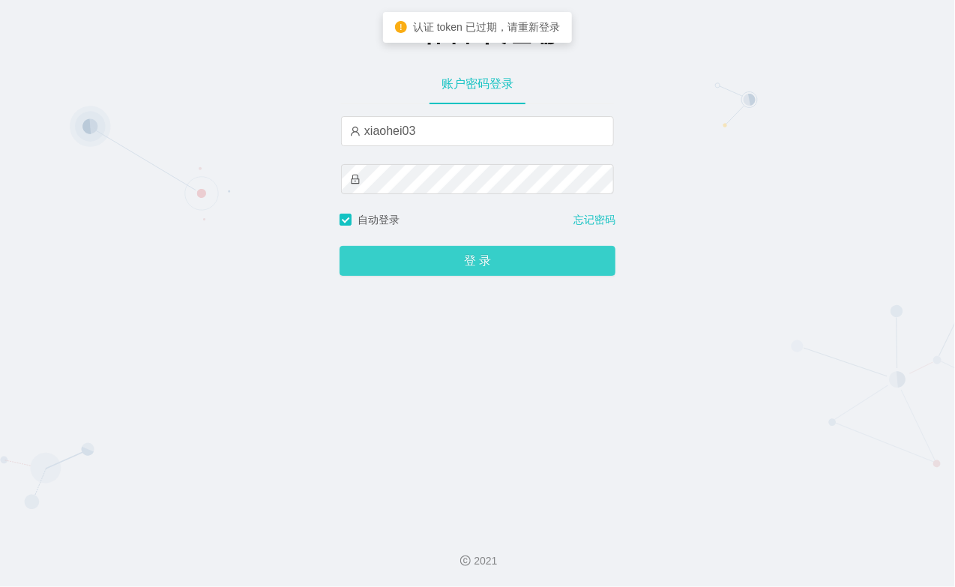
click at [447, 255] on button "登 录" at bounding box center [477, 261] width 276 height 30
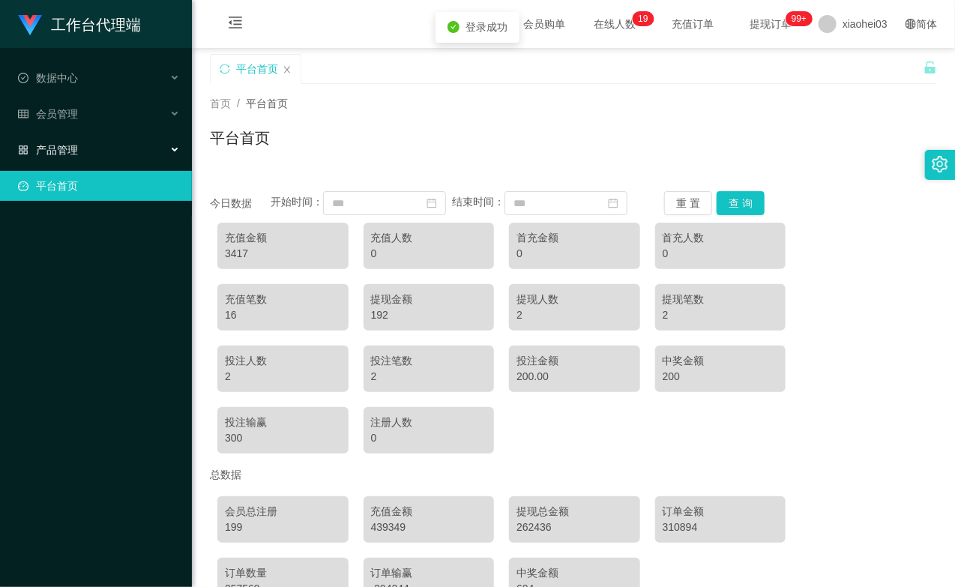
click at [50, 141] on div "产品管理" at bounding box center [96, 150] width 192 height 30
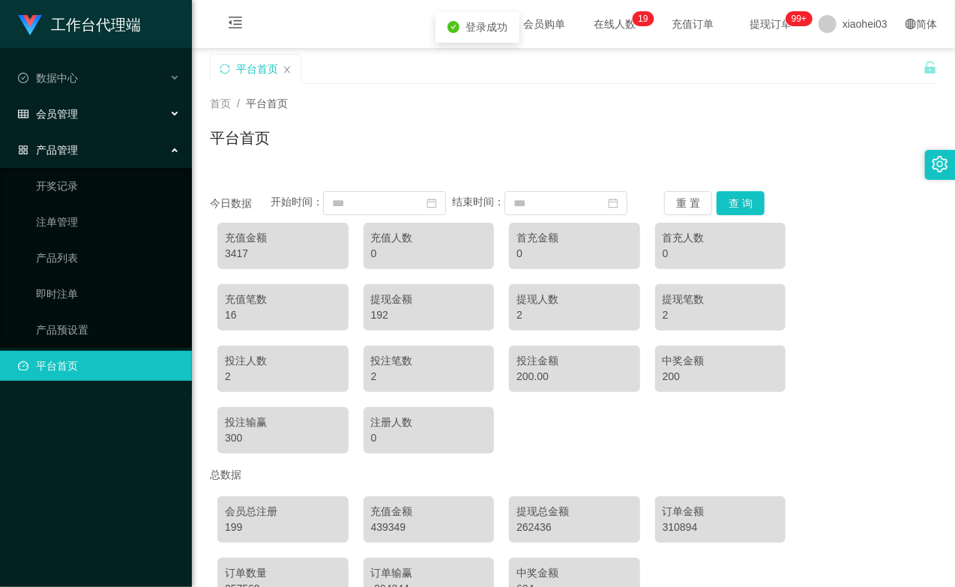
click at [58, 115] on span "会员管理" at bounding box center [48, 114] width 60 height 12
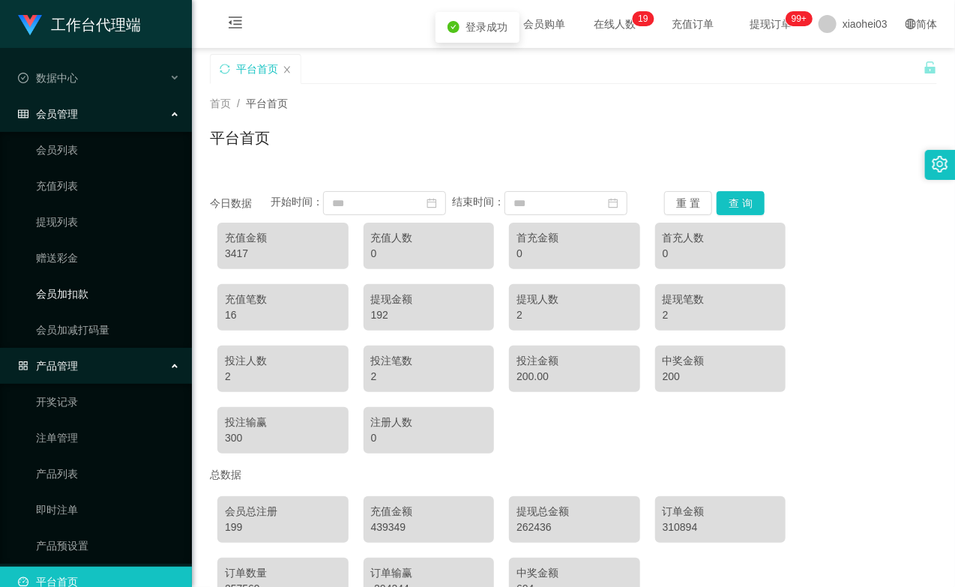
click at [80, 279] on link "会员加扣款" at bounding box center [108, 294] width 144 height 30
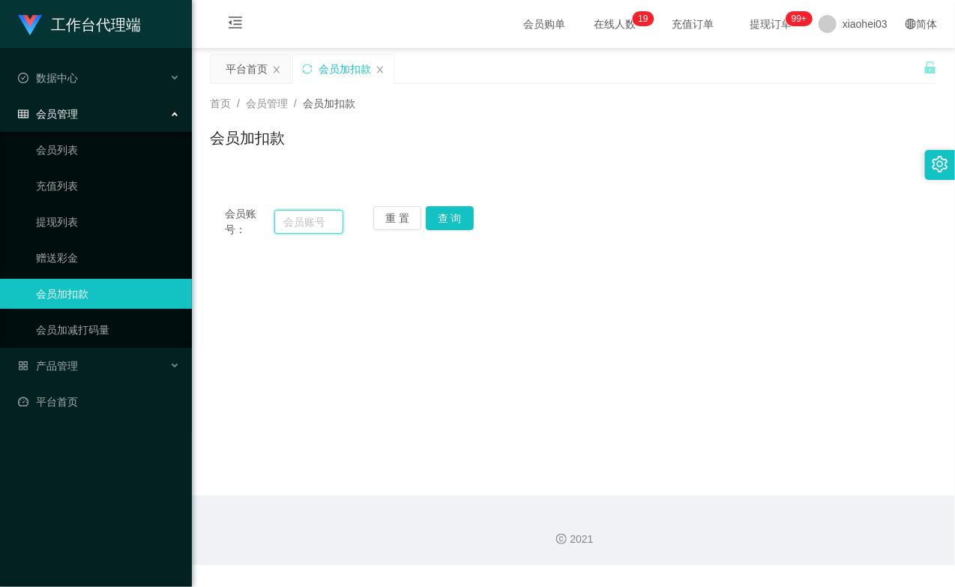
click at [307, 223] on input "text" at bounding box center [308, 222] width 69 height 24
paste input "这是限时数据单，是学员完成才能完成的，你目前的身份是新人，暂时不可以做这个任务，我[DATE]给你预留了升级名额，等你[DATE]升级成学员就可以做这个任务了"
type input "这是限时数据单，是学员完成才能完成的，你目前的身份是新人，暂时不可以做这个任务，我[DATE]给你预留了升级名额，等你[DATE]升级成学员就可以做这个任务了"
click at [312, 223] on input "text" at bounding box center [308, 222] width 69 height 24
type input "5555555"
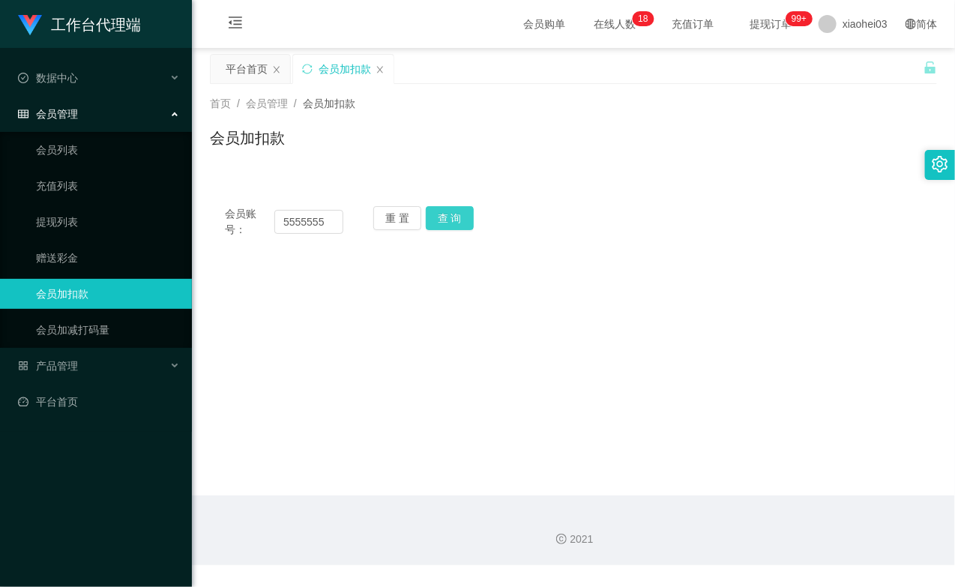
click at [447, 219] on button "查 询" at bounding box center [450, 218] width 48 height 24
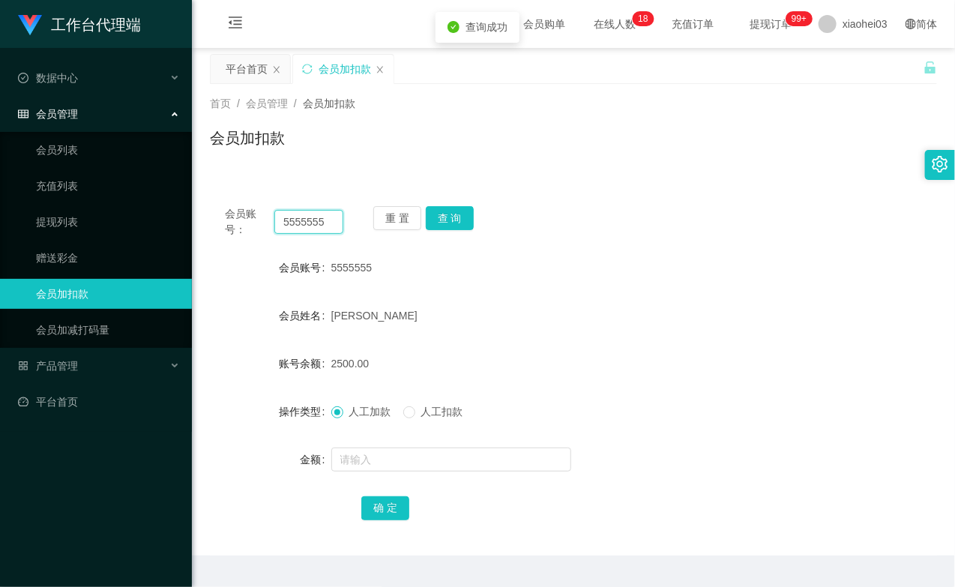
click at [335, 225] on input "5555555" at bounding box center [308, 222] width 69 height 24
drag, startPoint x: 84, startPoint y: 220, endPoint x: 91, endPoint y: 188, distance: 32.9
click at [84, 220] on link "提现列表" at bounding box center [108, 222] width 144 height 30
